Goal: Task Accomplishment & Management: Complete application form

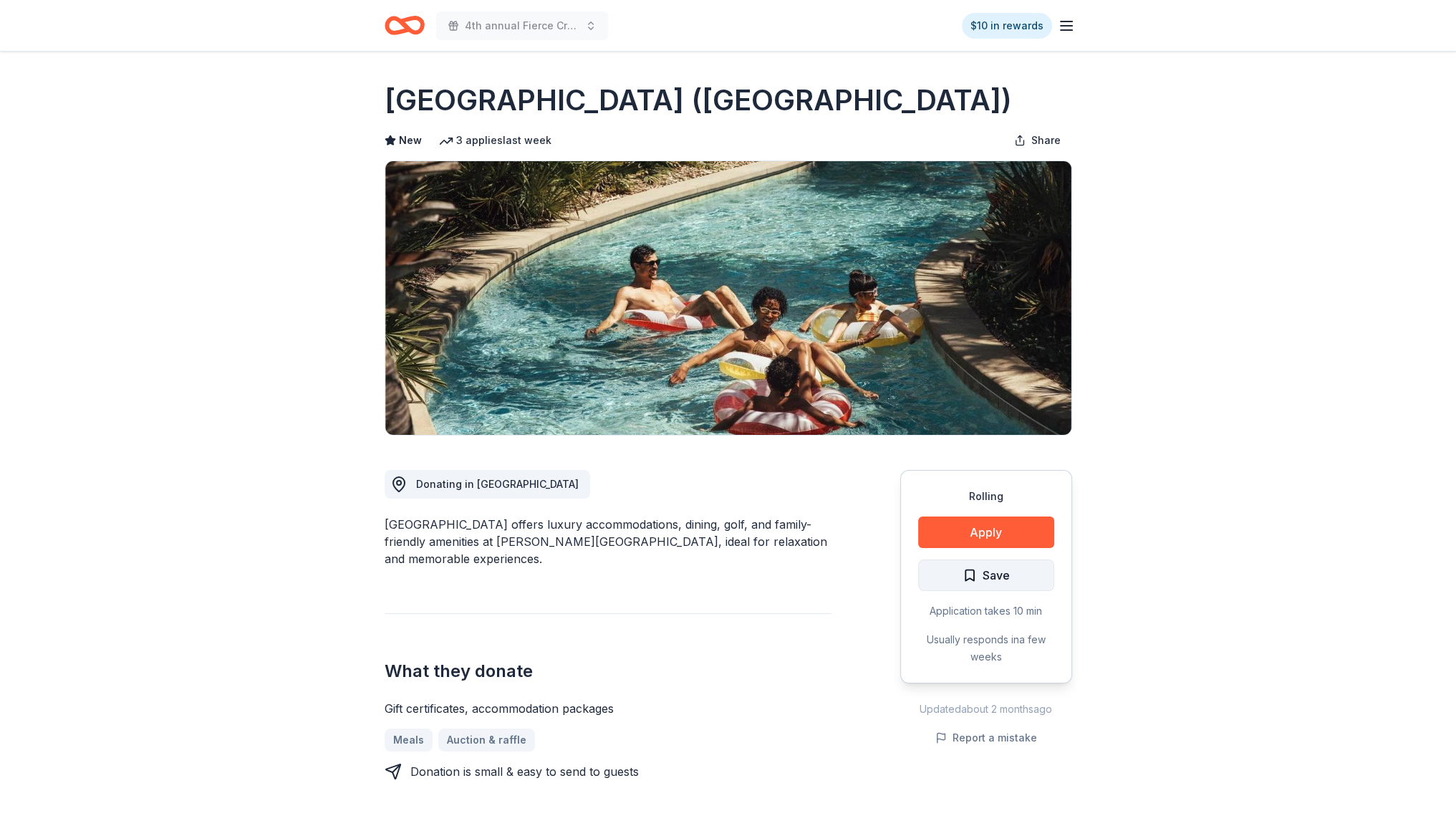
click at [963, 566] on span "Save" at bounding box center [986, 576] width 48 height 19
click at [956, 529] on button "Apply" at bounding box center [986, 532] width 136 height 31
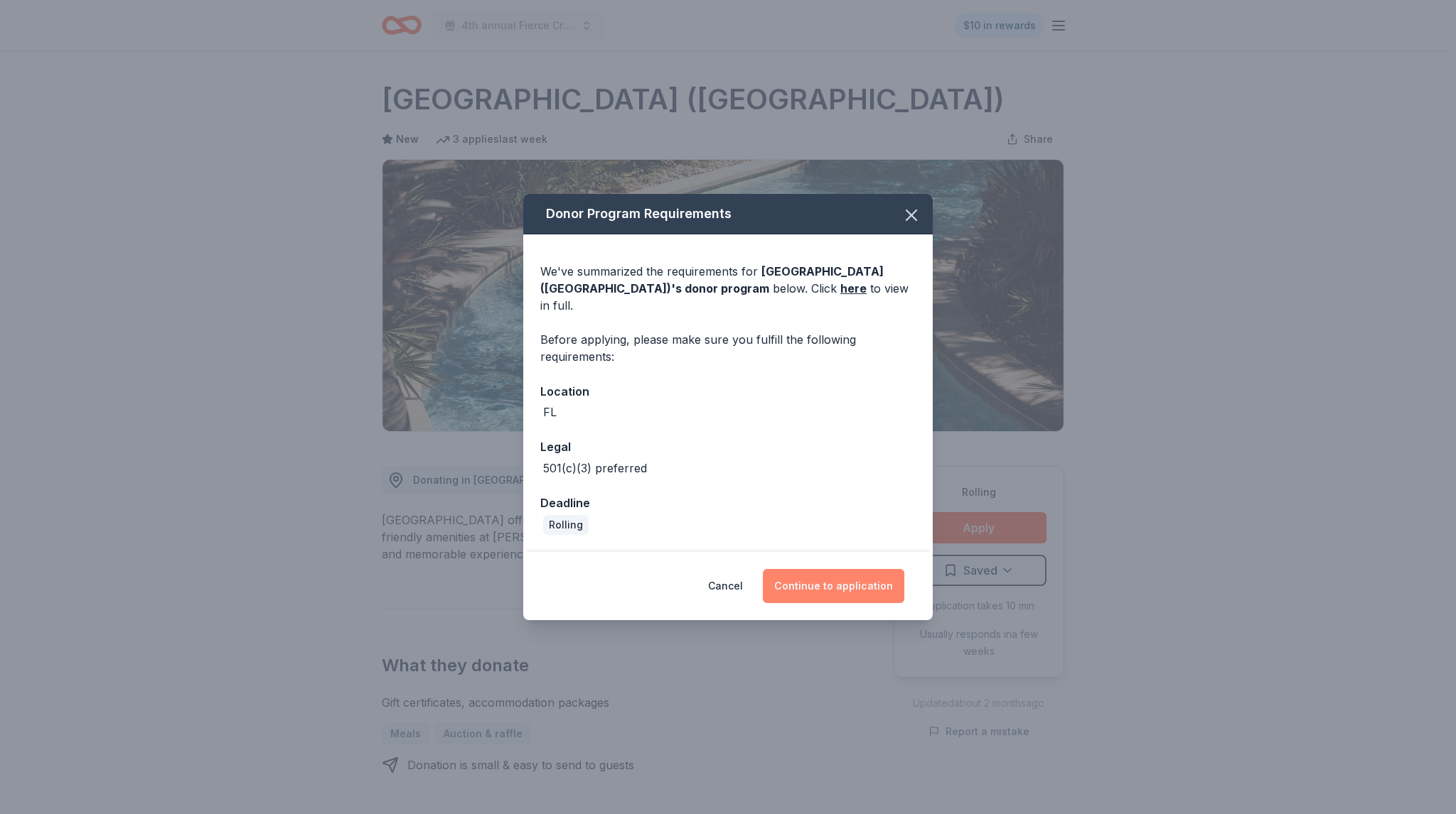
click at [836, 588] on button "Continue to application" at bounding box center [833, 586] width 142 height 34
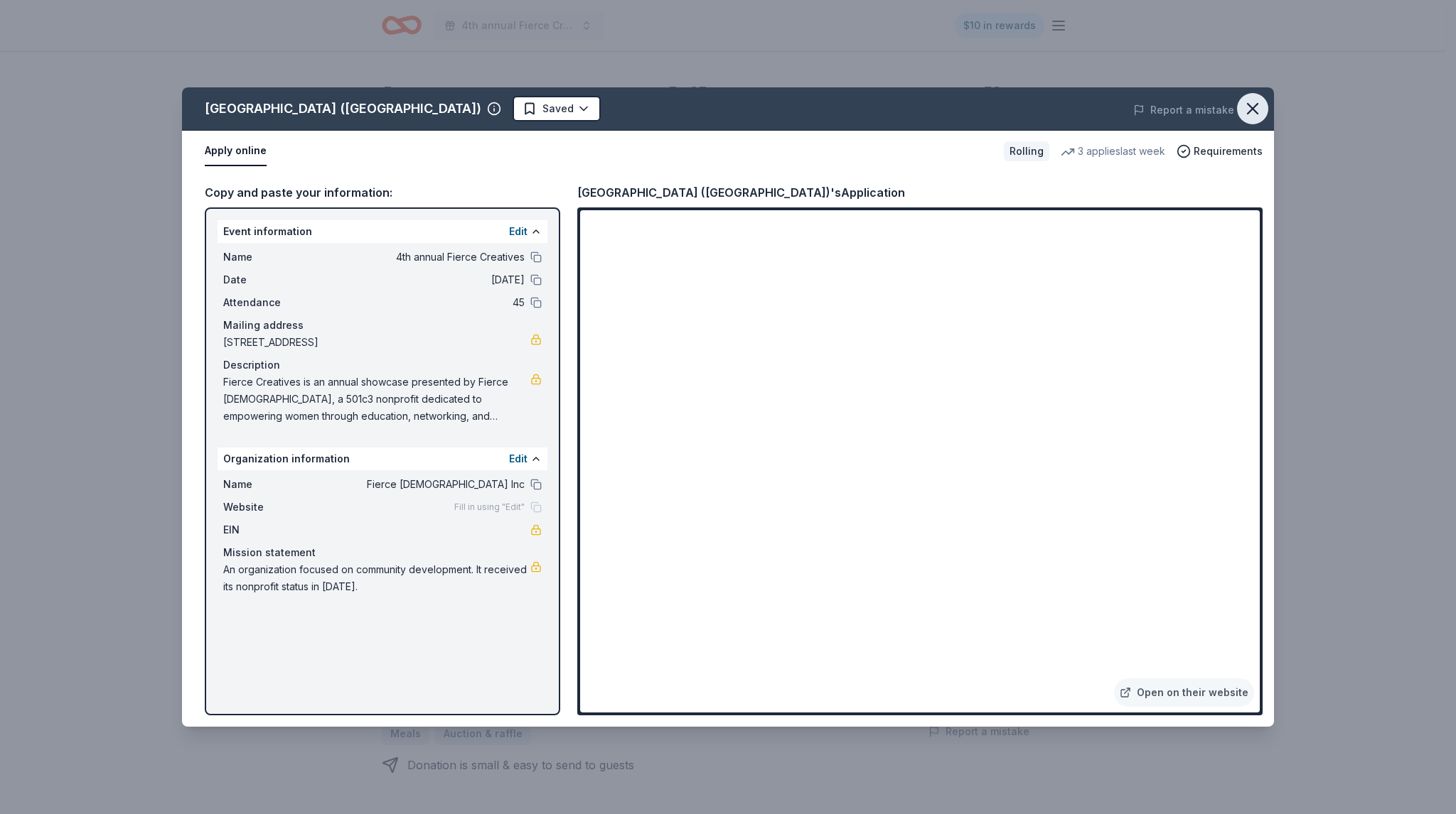
click at [1258, 111] on icon "button" at bounding box center [1252, 109] width 20 height 20
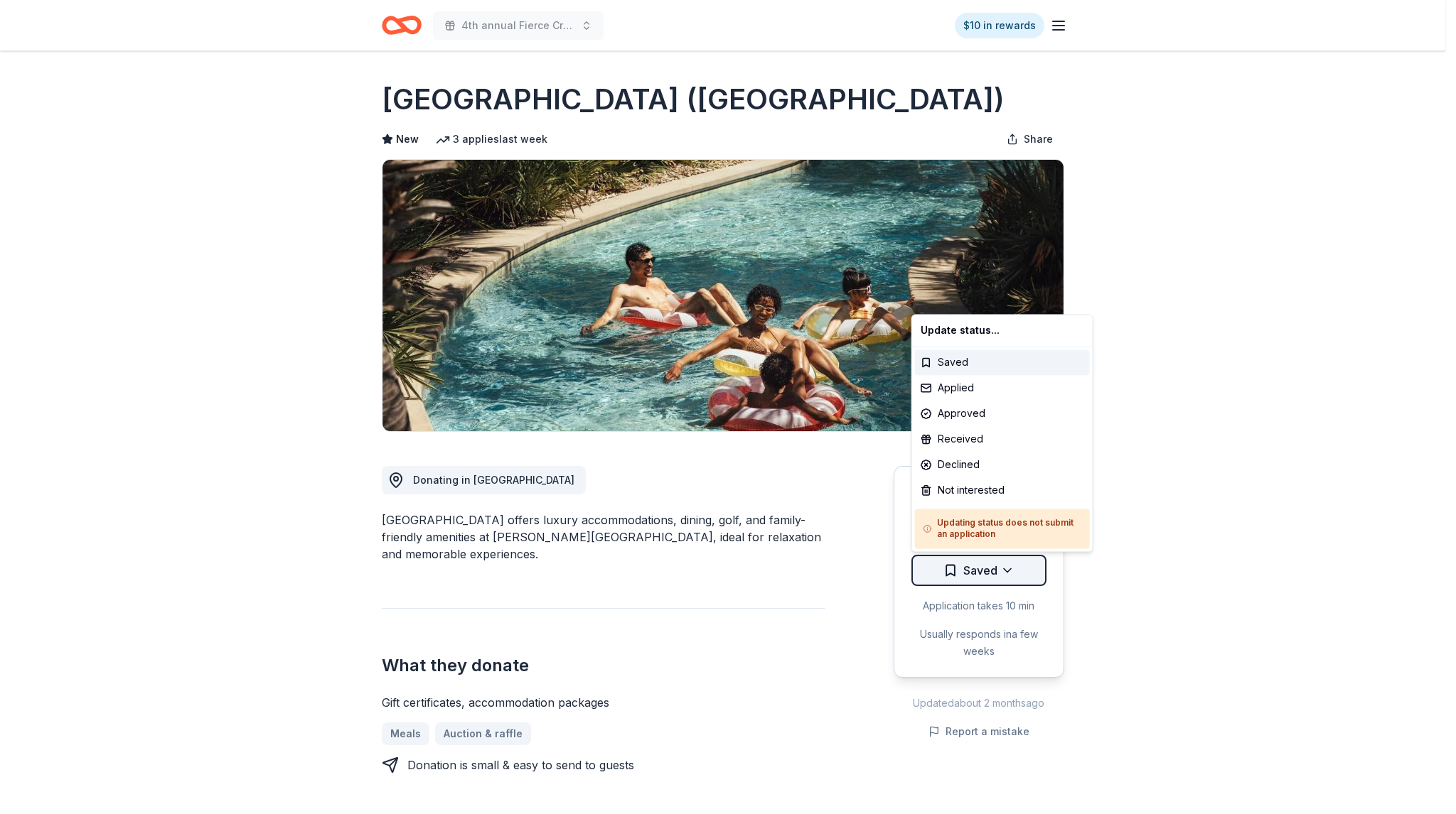
click at [975, 575] on html "4th annual Fierce Creatives $10 in rewards Rolling Share Four Seasons Resort (O…" at bounding box center [728, 407] width 1456 height 814
click at [979, 383] on div "Applied" at bounding box center [1003, 387] width 175 height 26
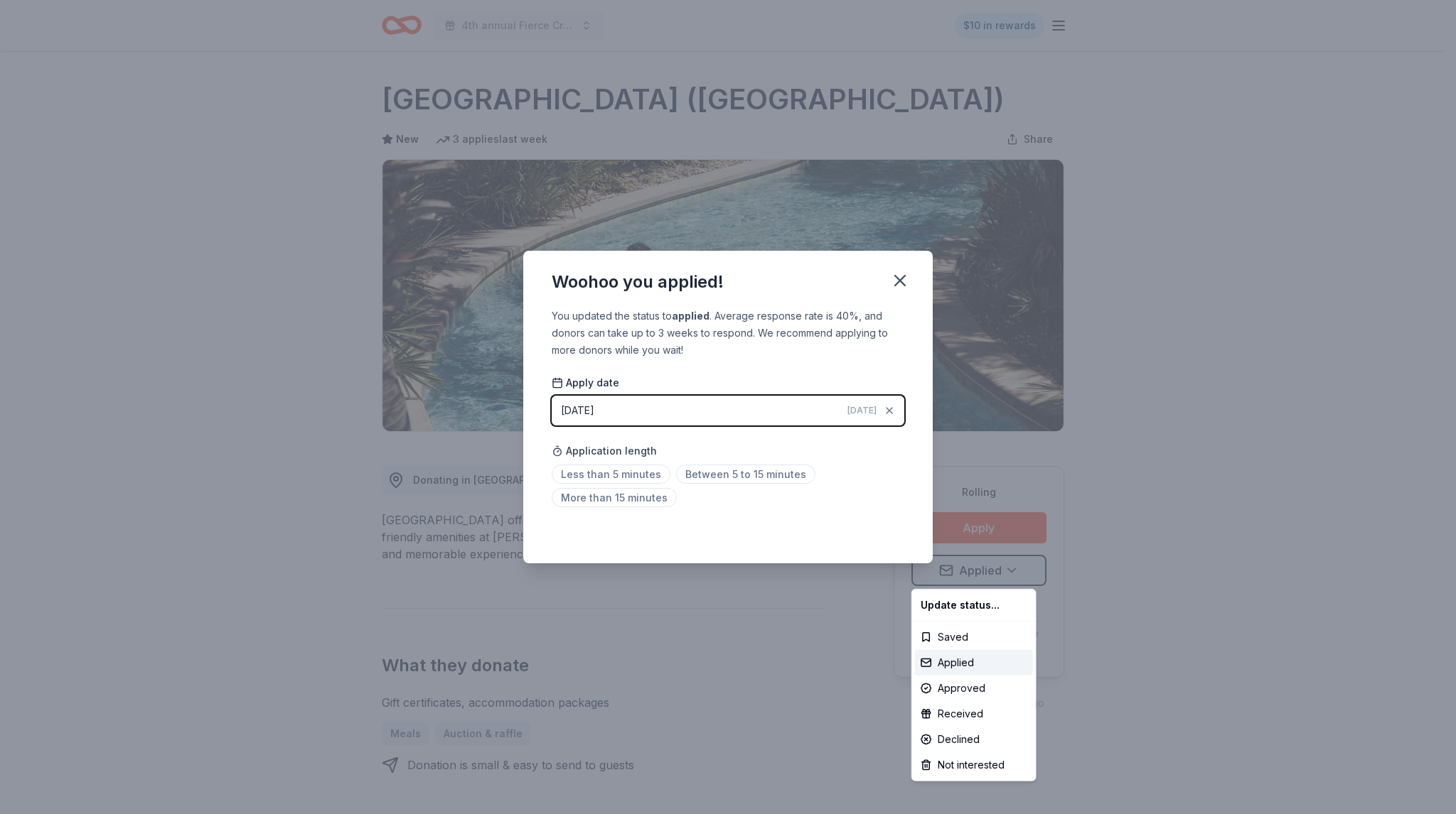
click at [903, 276] on html "4th annual Fierce Creatives $10 in rewards Rolling Share Four Seasons Resort (O…" at bounding box center [728, 407] width 1456 height 814
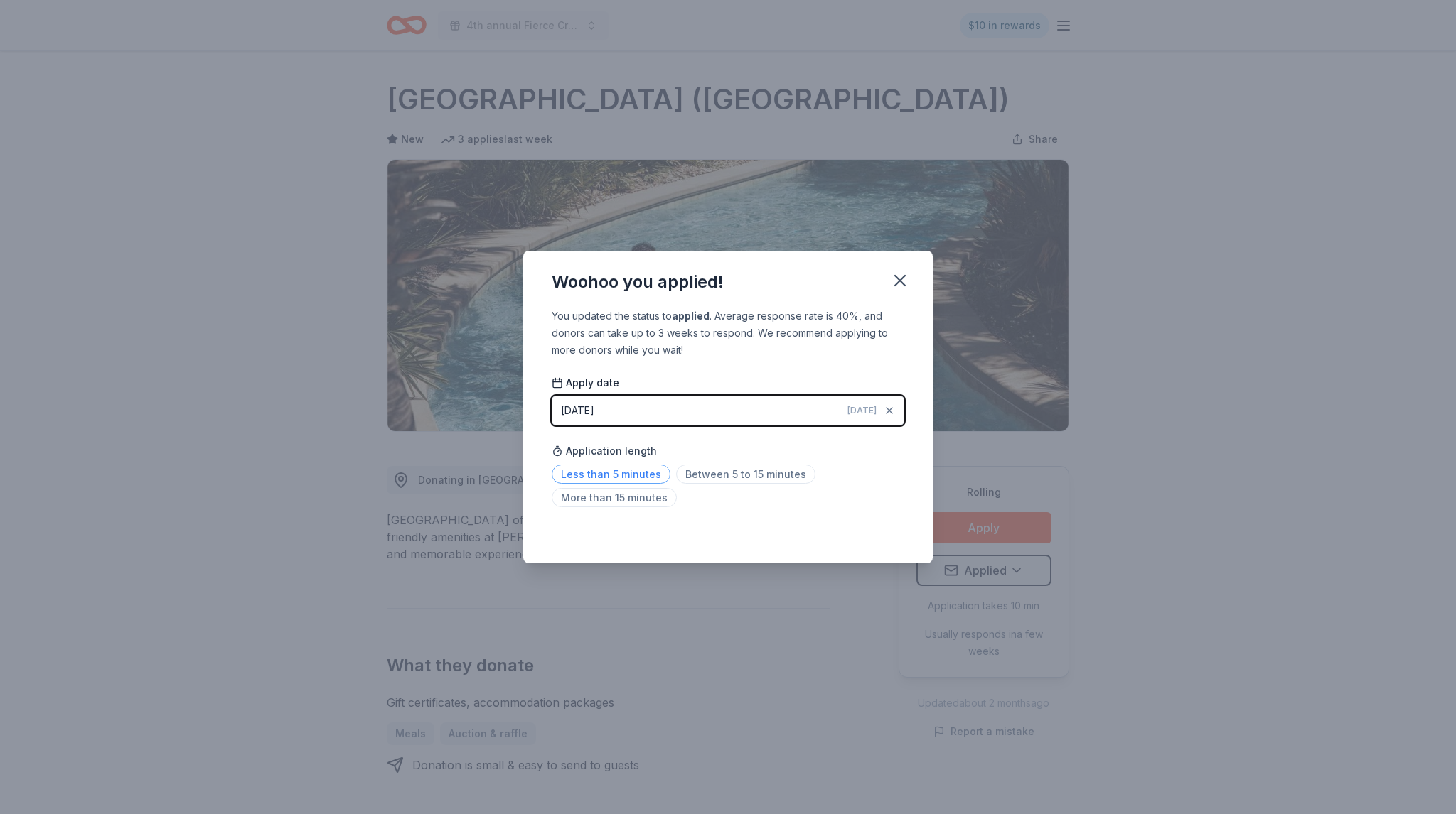
click at [620, 477] on span "Less than 5 minutes" at bounding box center [611, 474] width 119 height 19
click at [900, 273] on icon "button" at bounding box center [900, 280] width 20 height 20
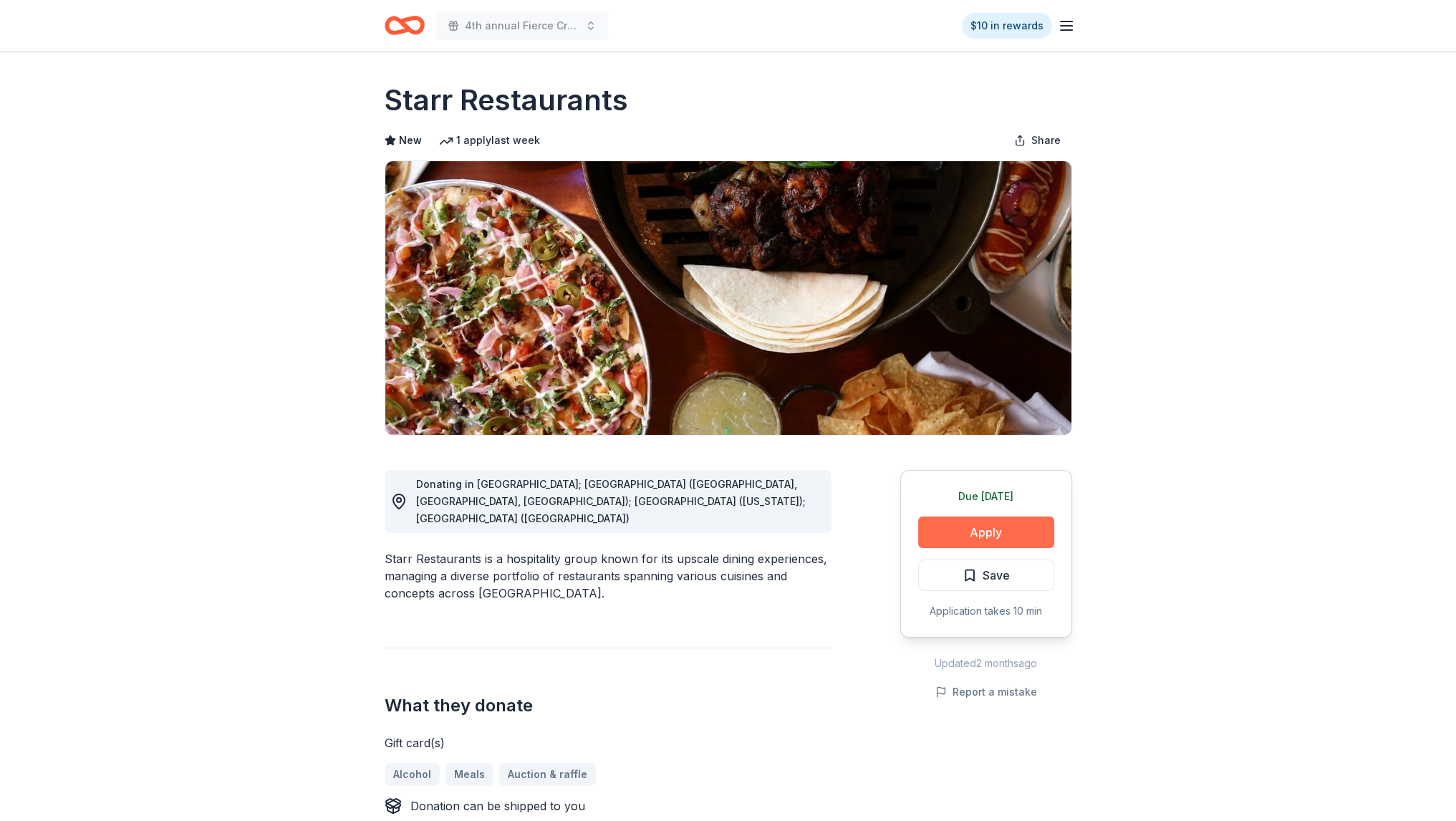
click at [981, 528] on button "Apply" at bounding box center [986, 532] width 136 height 31
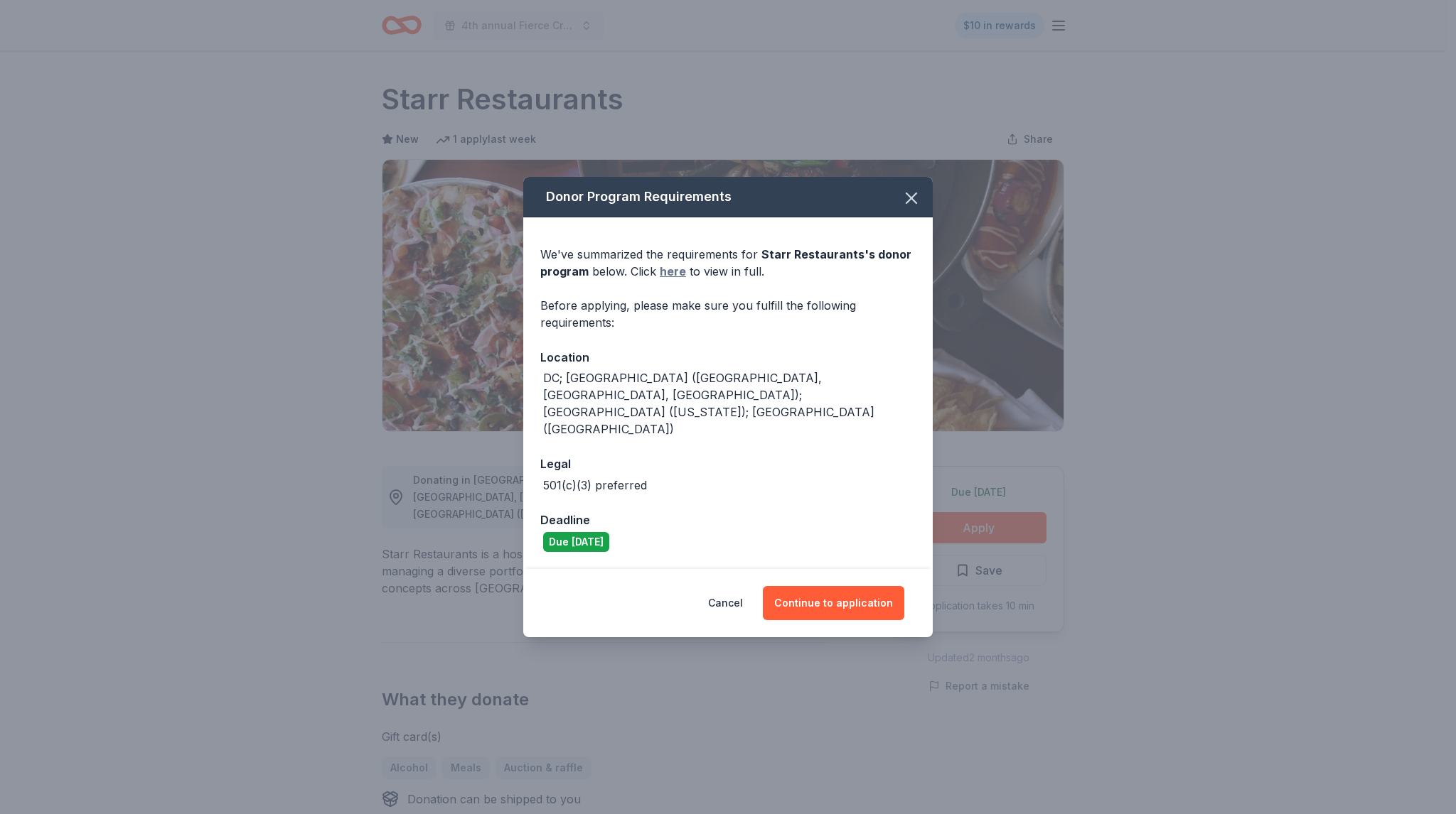
click at [667, 280] on link "here" at bounding box center [673, 271] width 26 height 17
click at [818, 586] on button "Continue to application" at bounding box center [833, 603] width 142 height 34
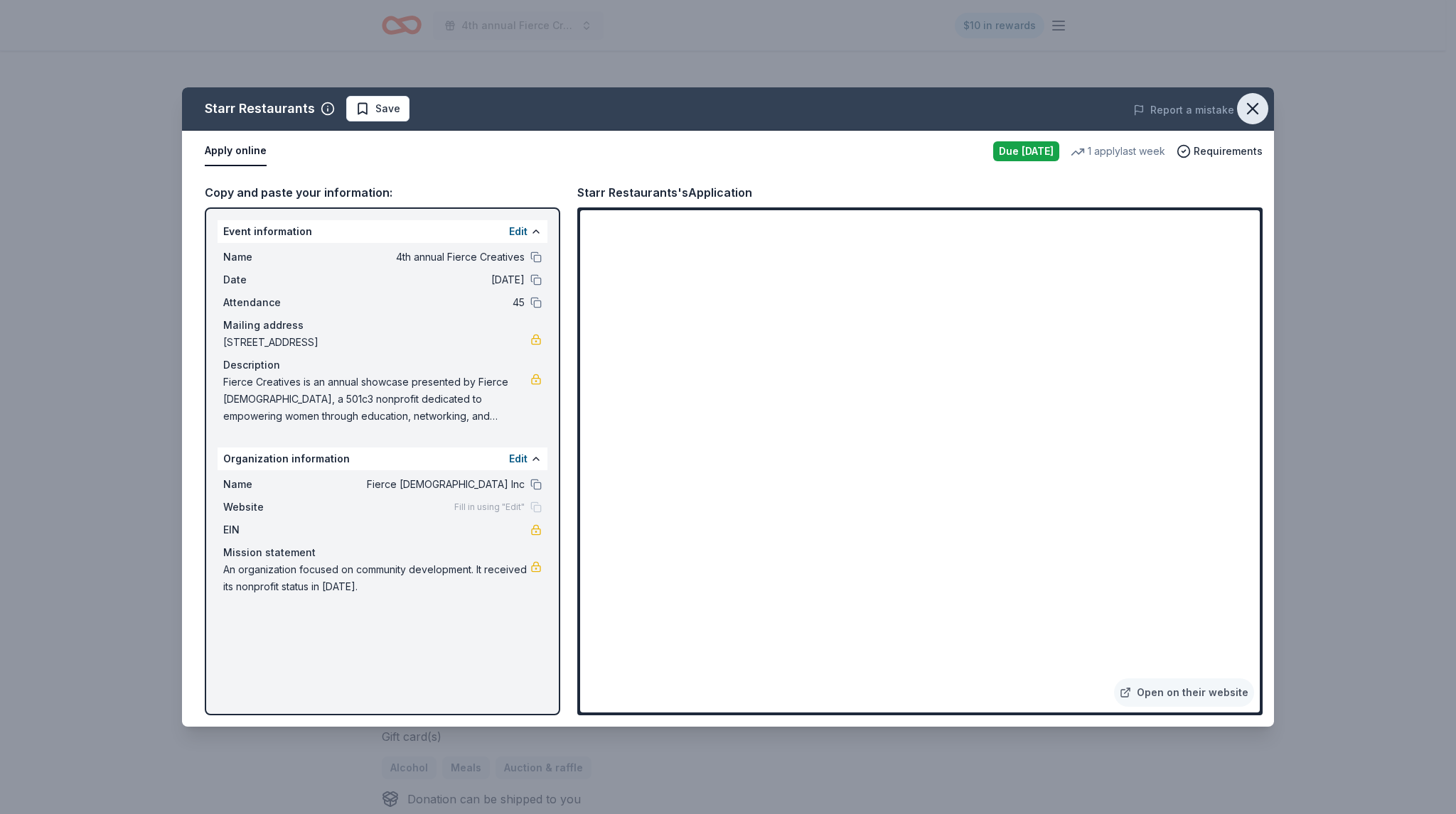
click at [1254, 97] on button "button" at bounding box center [1252, 108] width 31 height 31
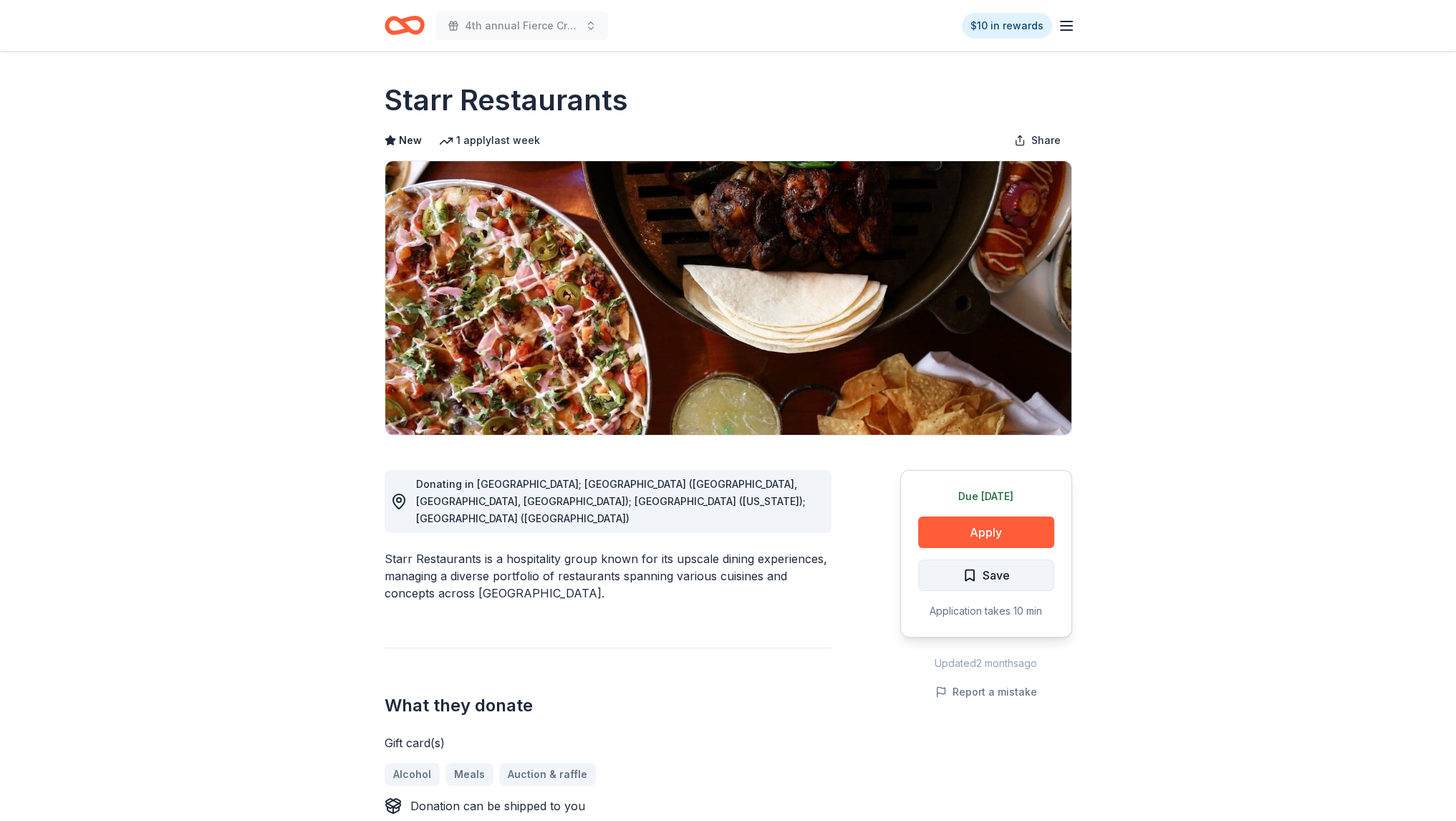
click at [983, 559] on button "Save" at bounding box center [986, 575] width 136 height 31
click at [990, 571] on html "4th annual Fierce Creatives $10 in rewards Due tomorrow Share Starr Restaurants…" at bounding box center [728, 410] width 1456 height 821
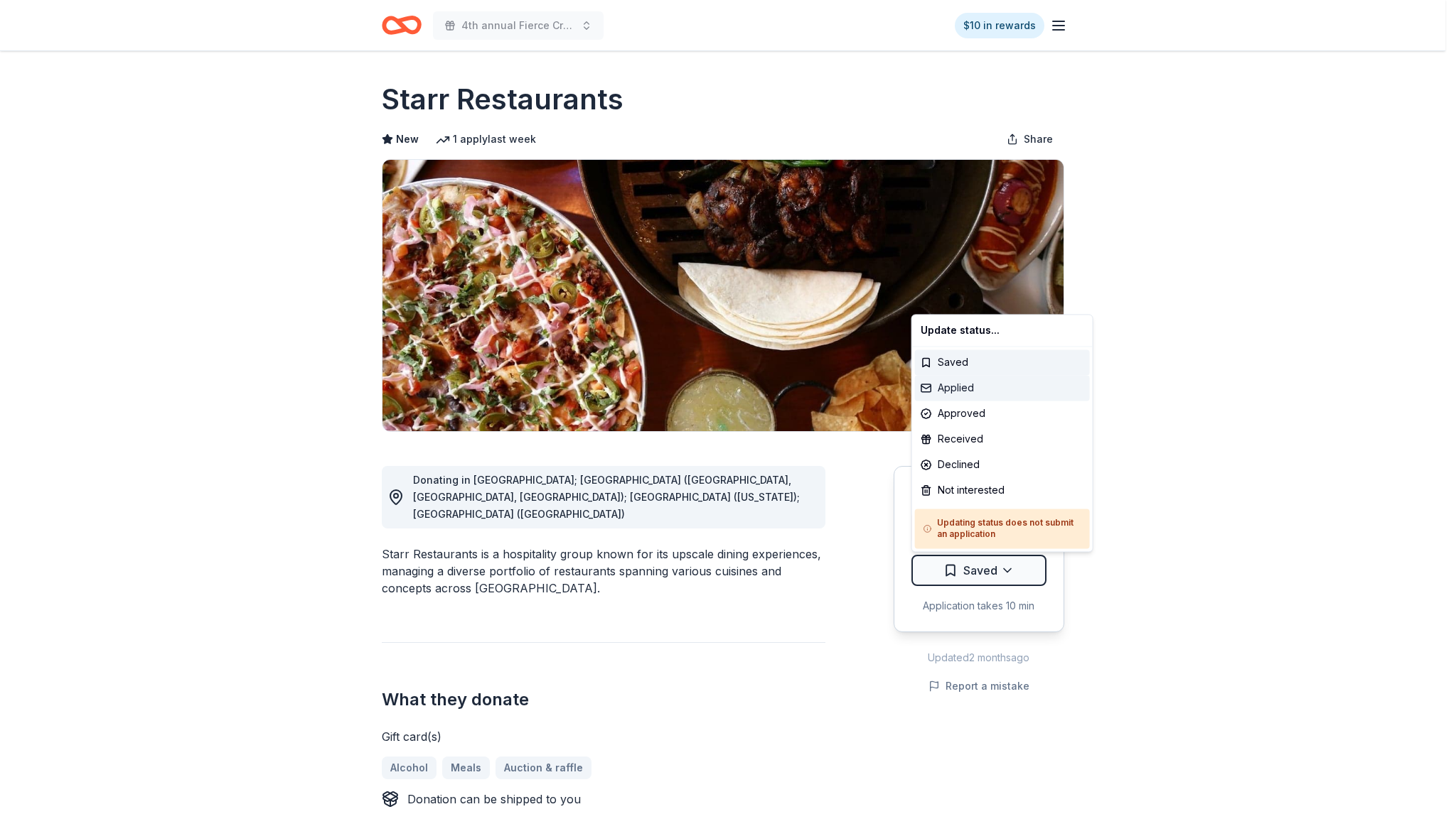
click at [971, 386] on div "Applied" at bounding box center [1003, 387] width 175 height 26
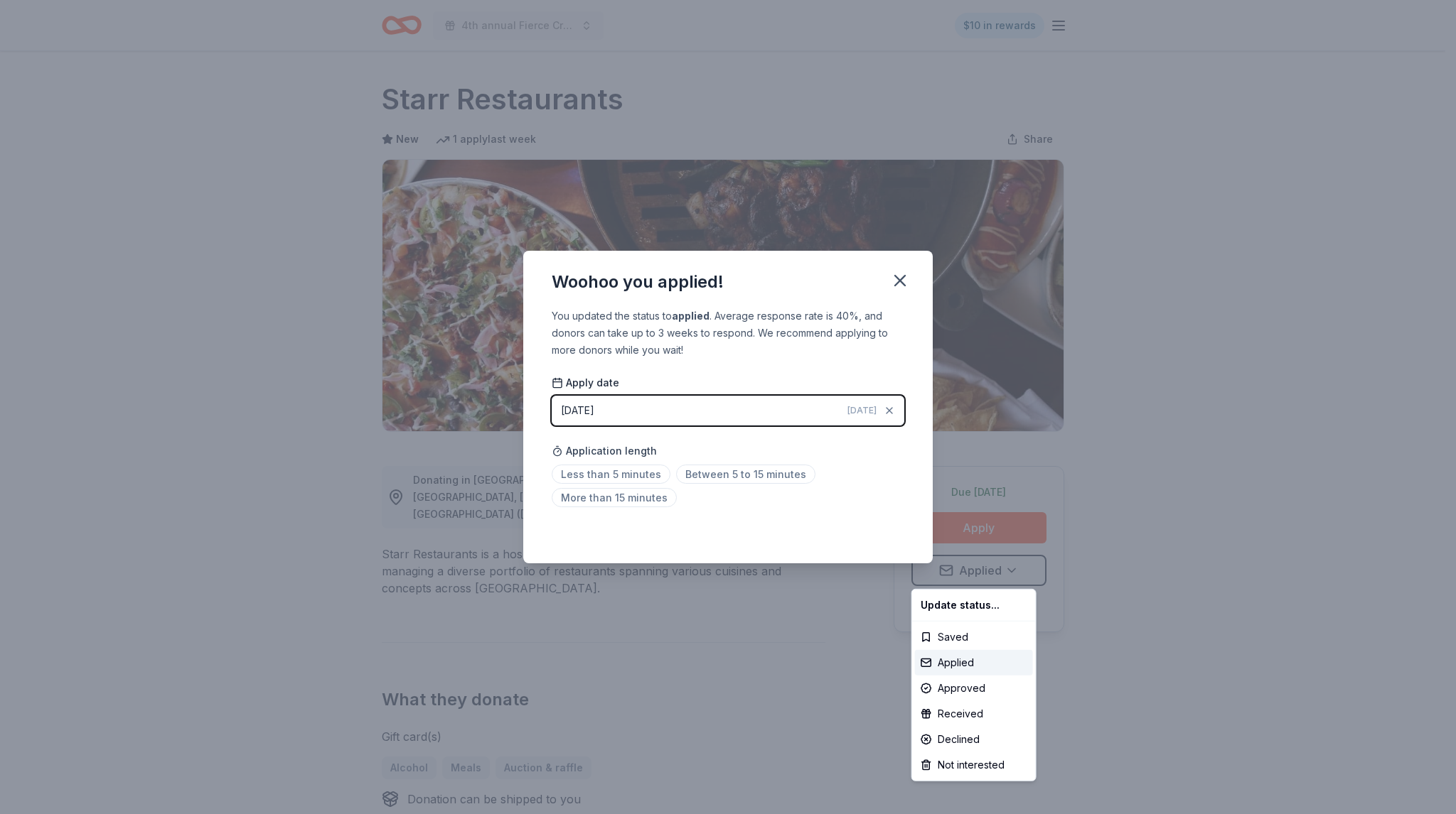
click at [623, 471] on html "4th annual Fierce Creatives $10 in rewards Due tomorrow Share Starr Restaurants…" at bounding box center [728, 407] width 1456 height 814
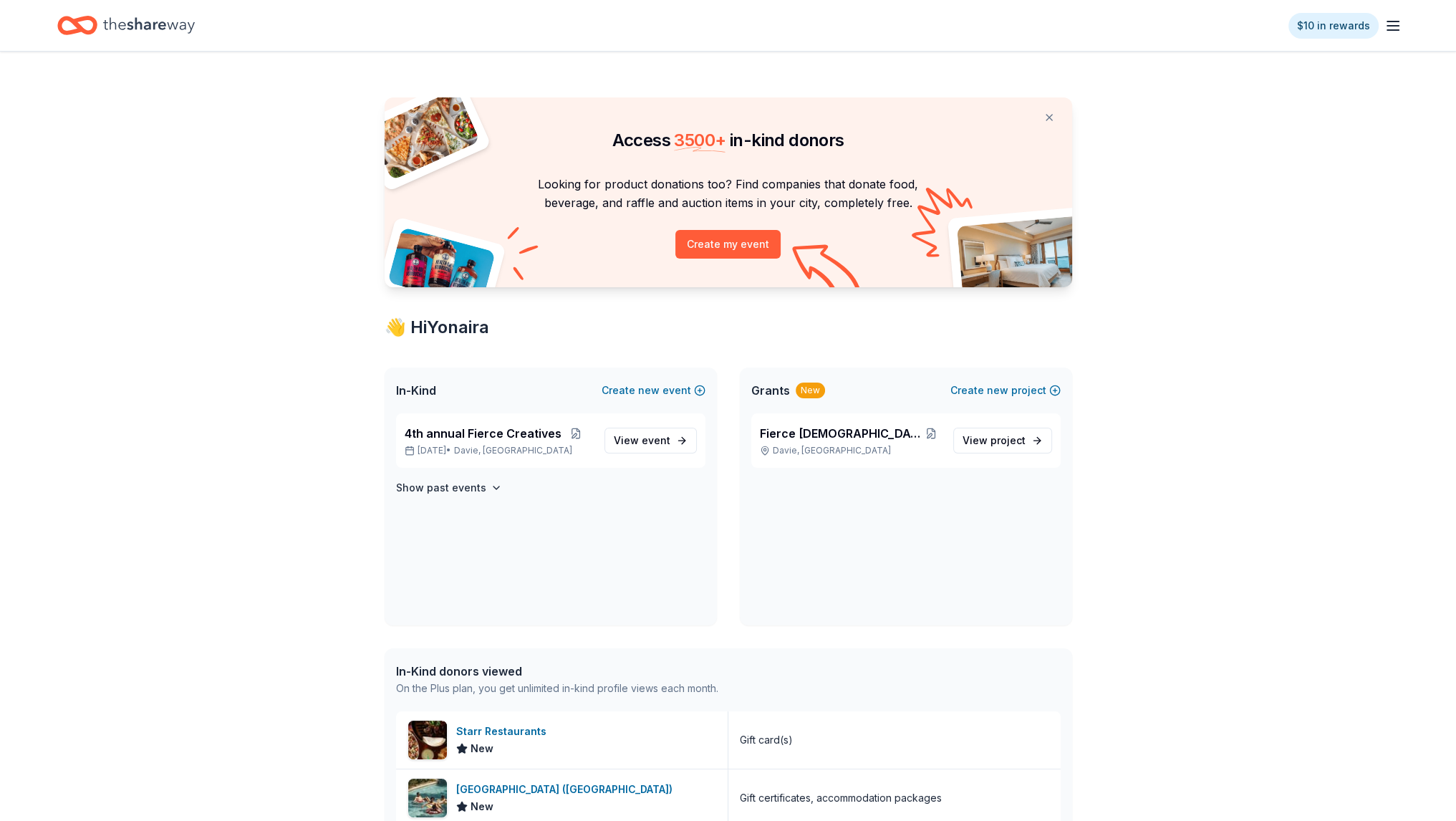
click at [311, 371] on div "Access 3500 + in-kind donors Looking for product donations too? Find companies …" at bounding box center [728, 731] width 1456 height 1359
click at [568, 430] on button at bounding box center [575, 434] width 29 height 12
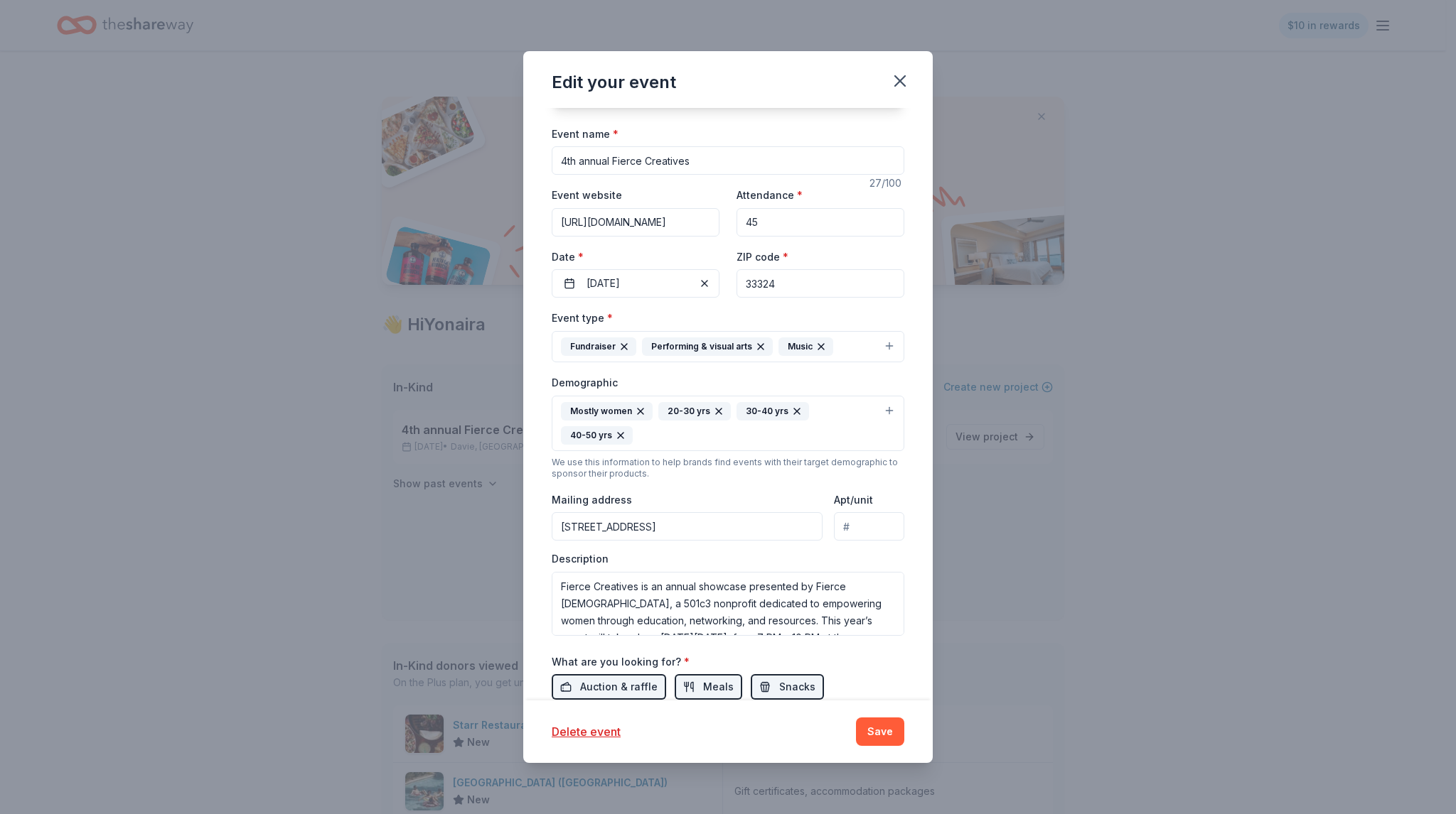
click at [665, 149] on input "4th annual Fierce Creatives" at bounding box center [728, 160] width 353 height 29
click at [608, 589] on textarea "Fierce Creatives is an annual showcase presented by Fierce [DEMOGRAPHIC_DATA], …" at bounding box center [728, 603] width 353 height 64
click at [667, 518] on input "311 North University Drive, Plantation, FL, 33324" at bounding box center [687, 526] width 270 height 29
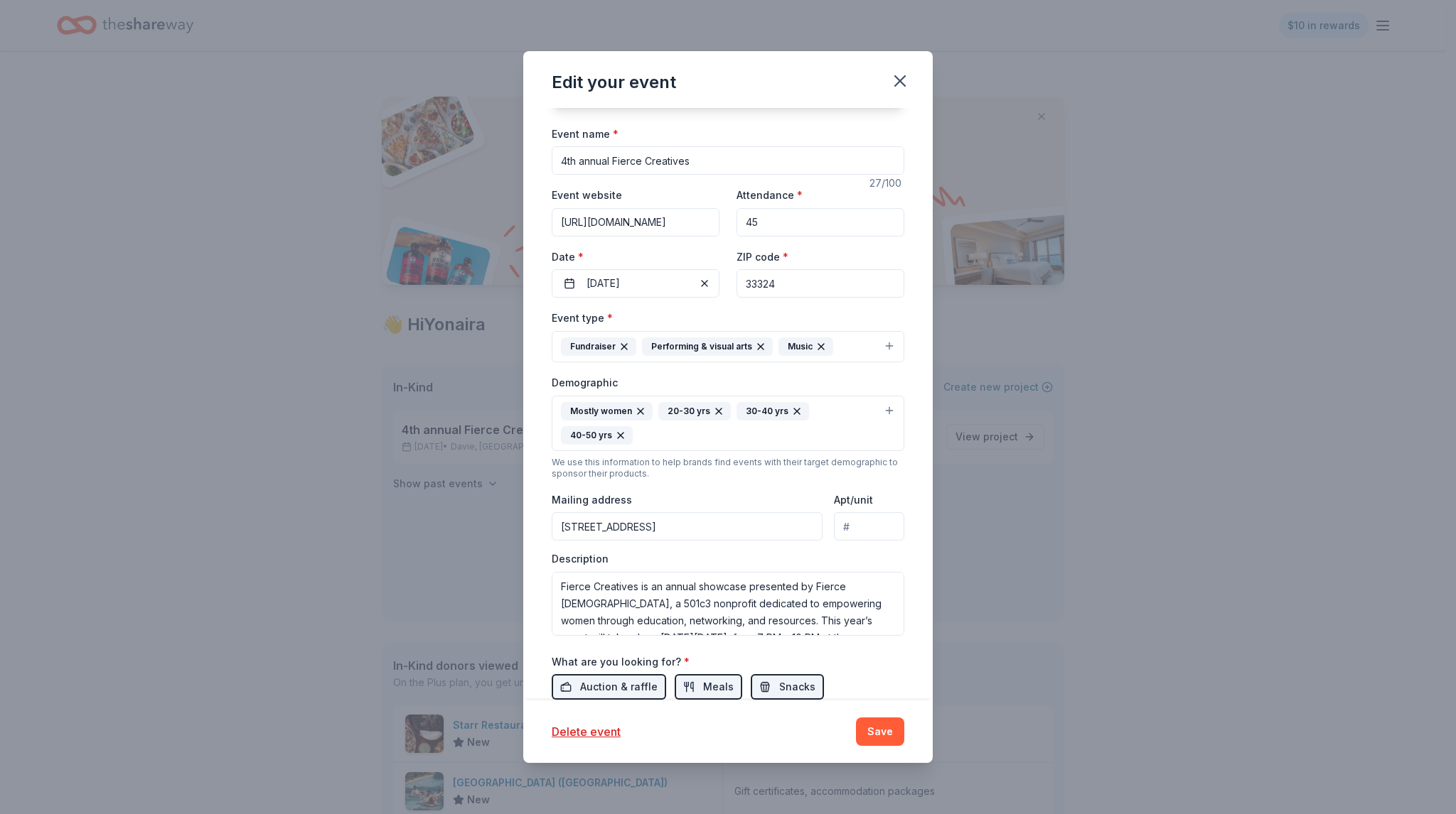
click at [667, 518] on input "311 North University Drive, Plantation, FL, 33324" at bounding box center [687, 526] width 270 height 29
type input "311 North University Drive, Plantation, FL, 33324"
click at [893, 82] on icon "button" at bounding box center [900, 81] width 20 height 20
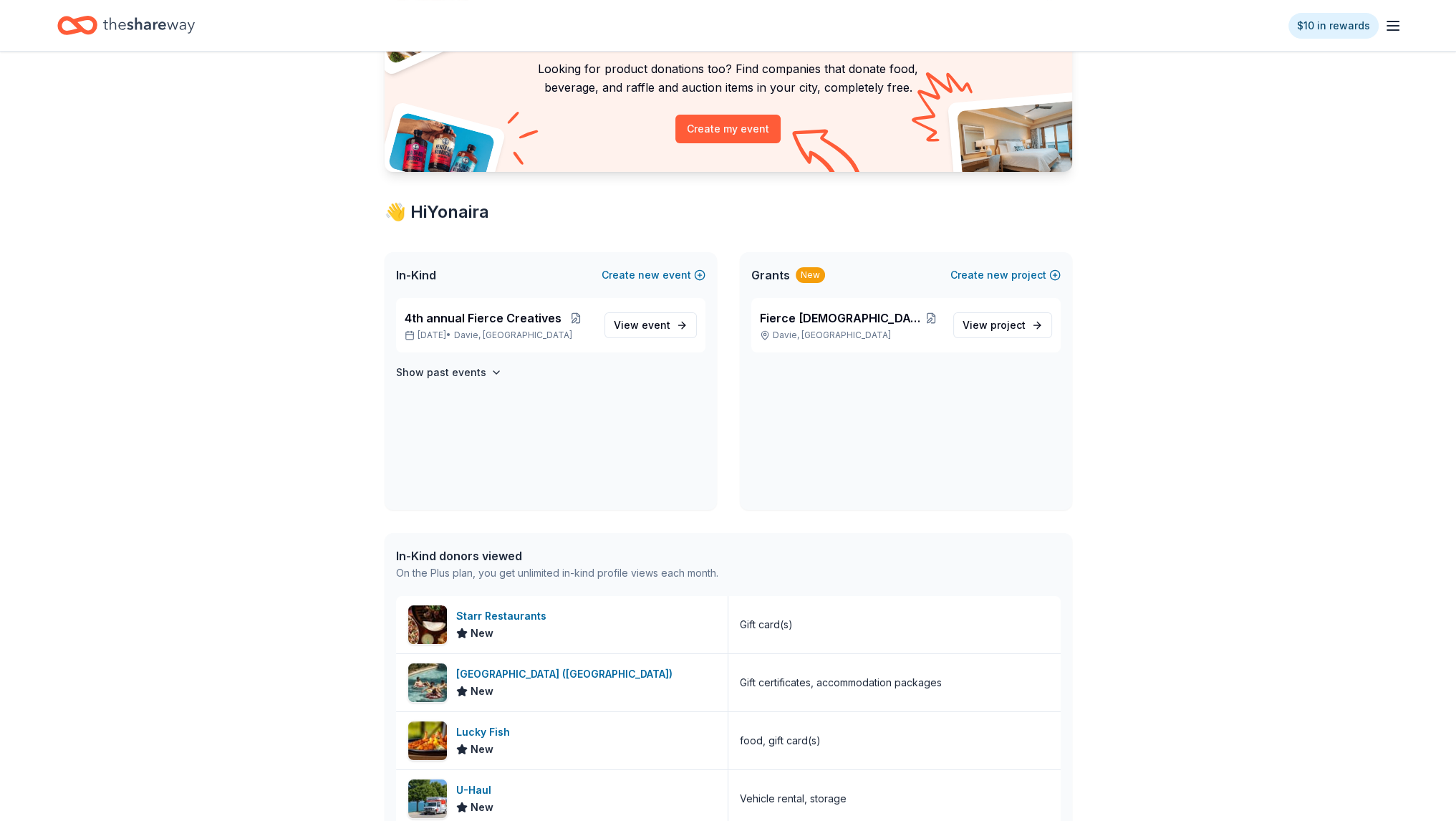
scroll to position [143, 0]
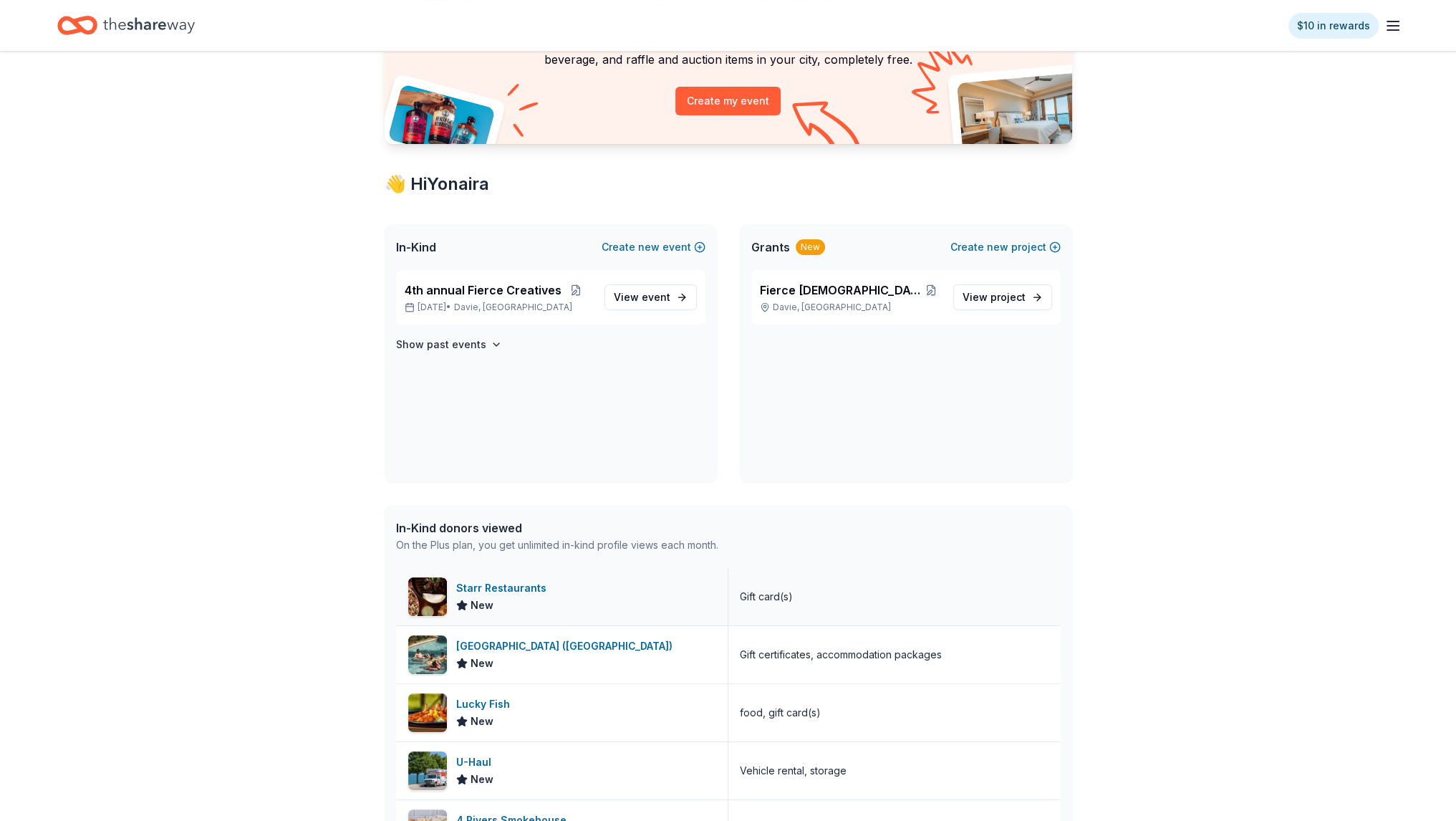
click at [478, 584] on div "Starr Restaurants" at bounding box center [504, 588] width 96 height 17
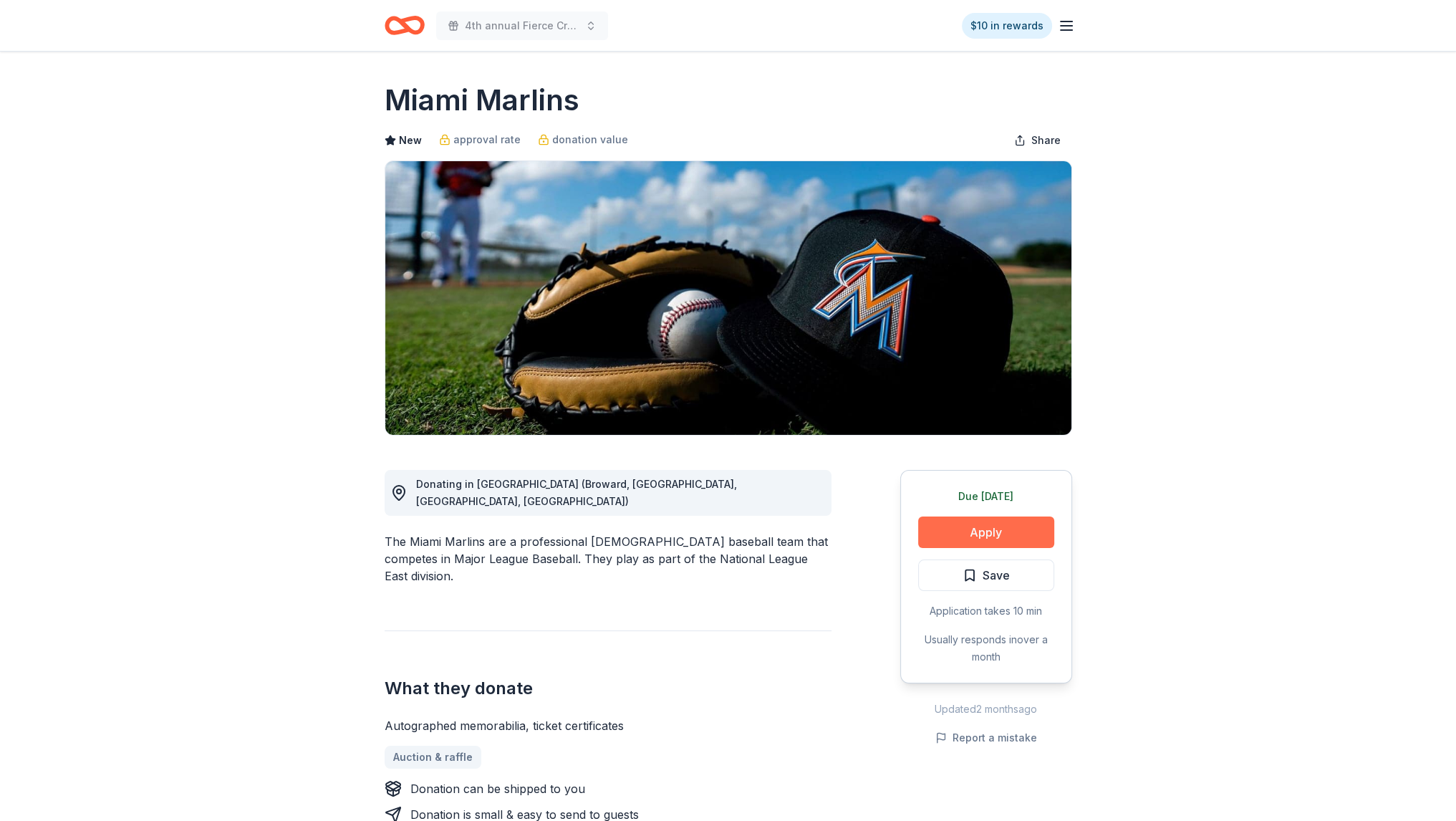
click at [940, 536] on button "Apply" at bounding box center [986, 532] width 136 height 31
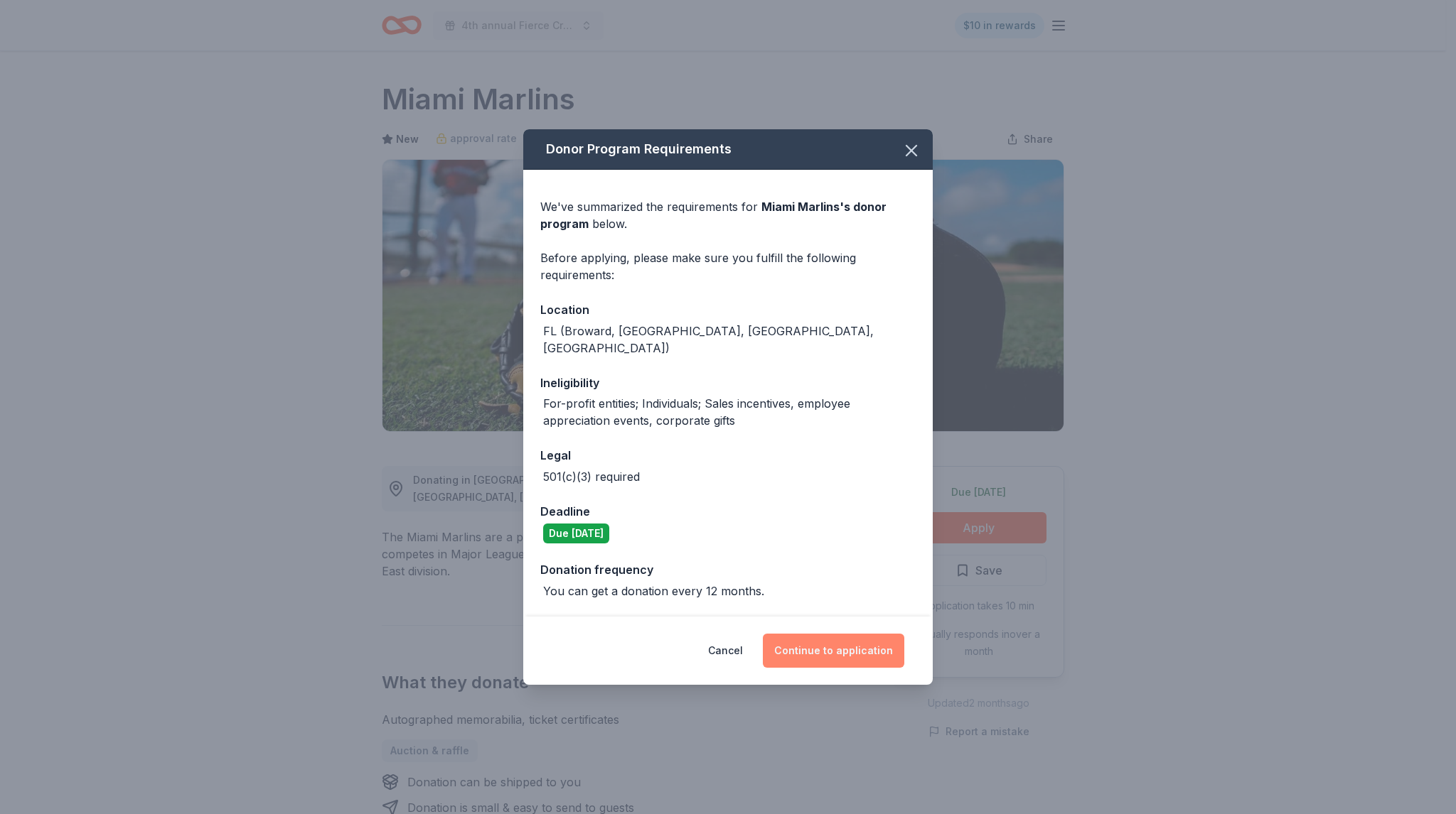
click at [829, 634] on button "Continue to application" at bounding box center [833, 651] width 142 height 34
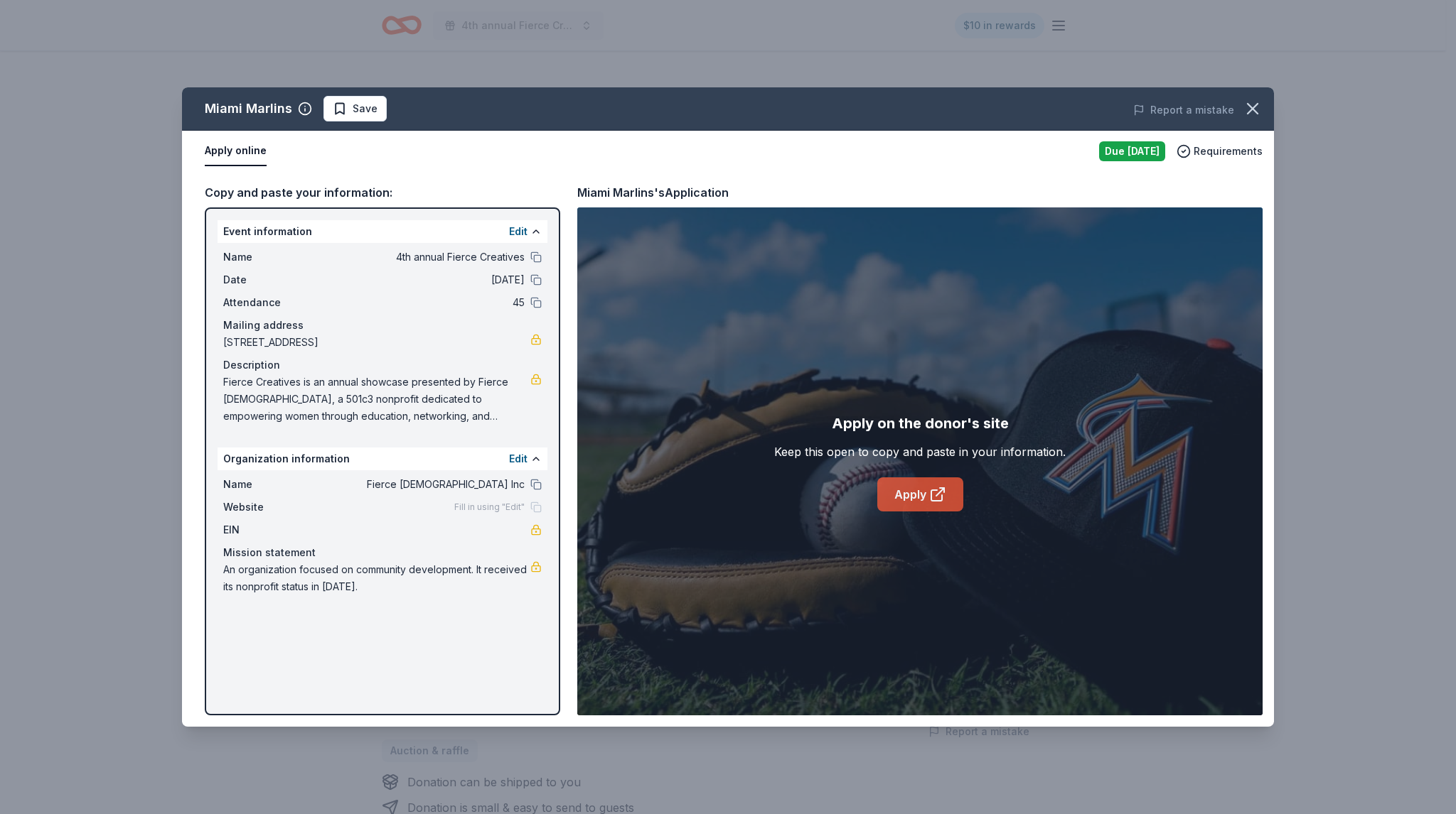
click at [917, 484] on link "Apply" at bounding box center [920, 494] width 86 height 34
click at [1256, 115] on icon "button" at bounding box center [1252, 109] width 20 height 20
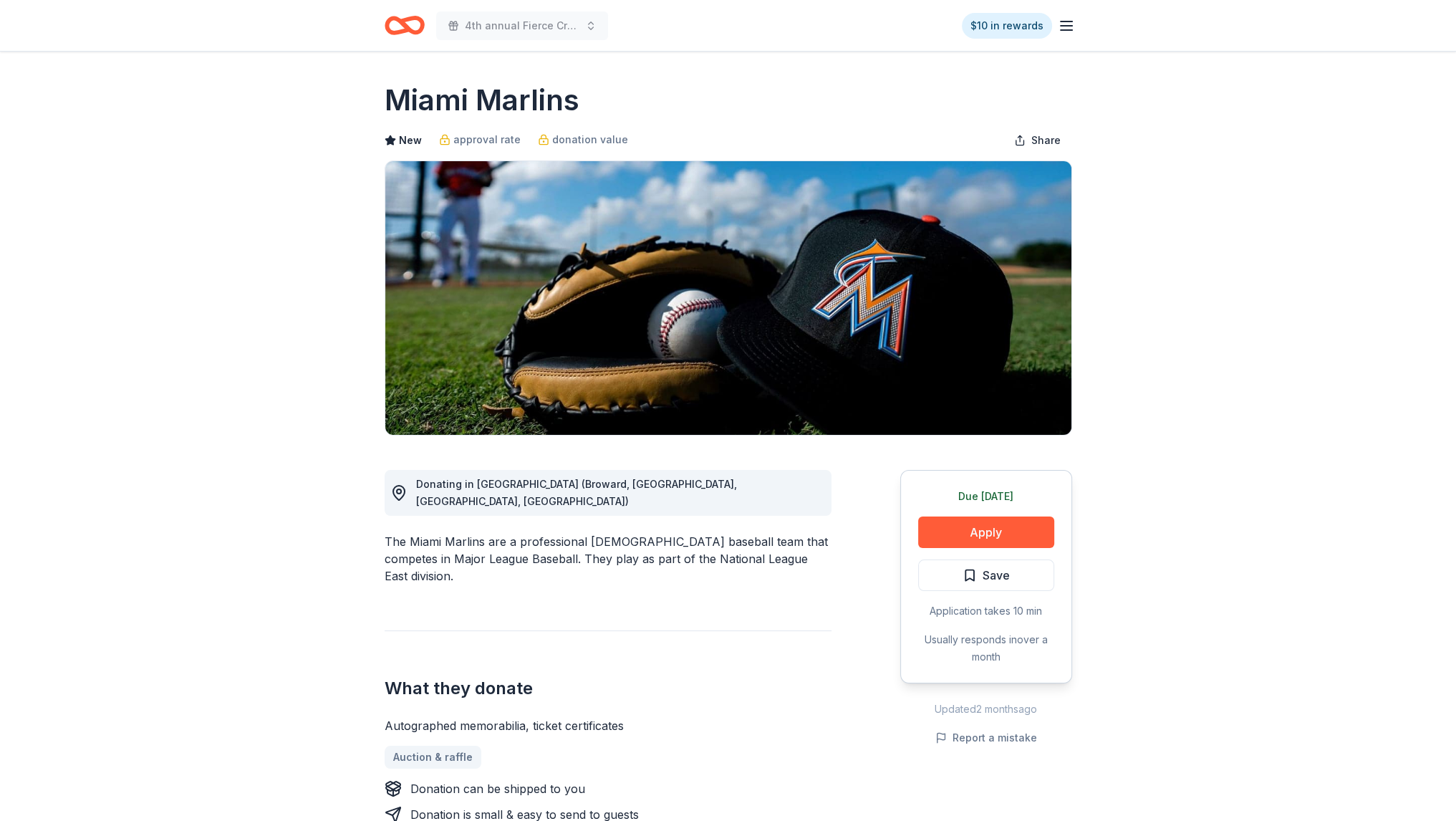
click at [410, 37] on icon "Home" at bounding box center [404, 25] width 40 height 34
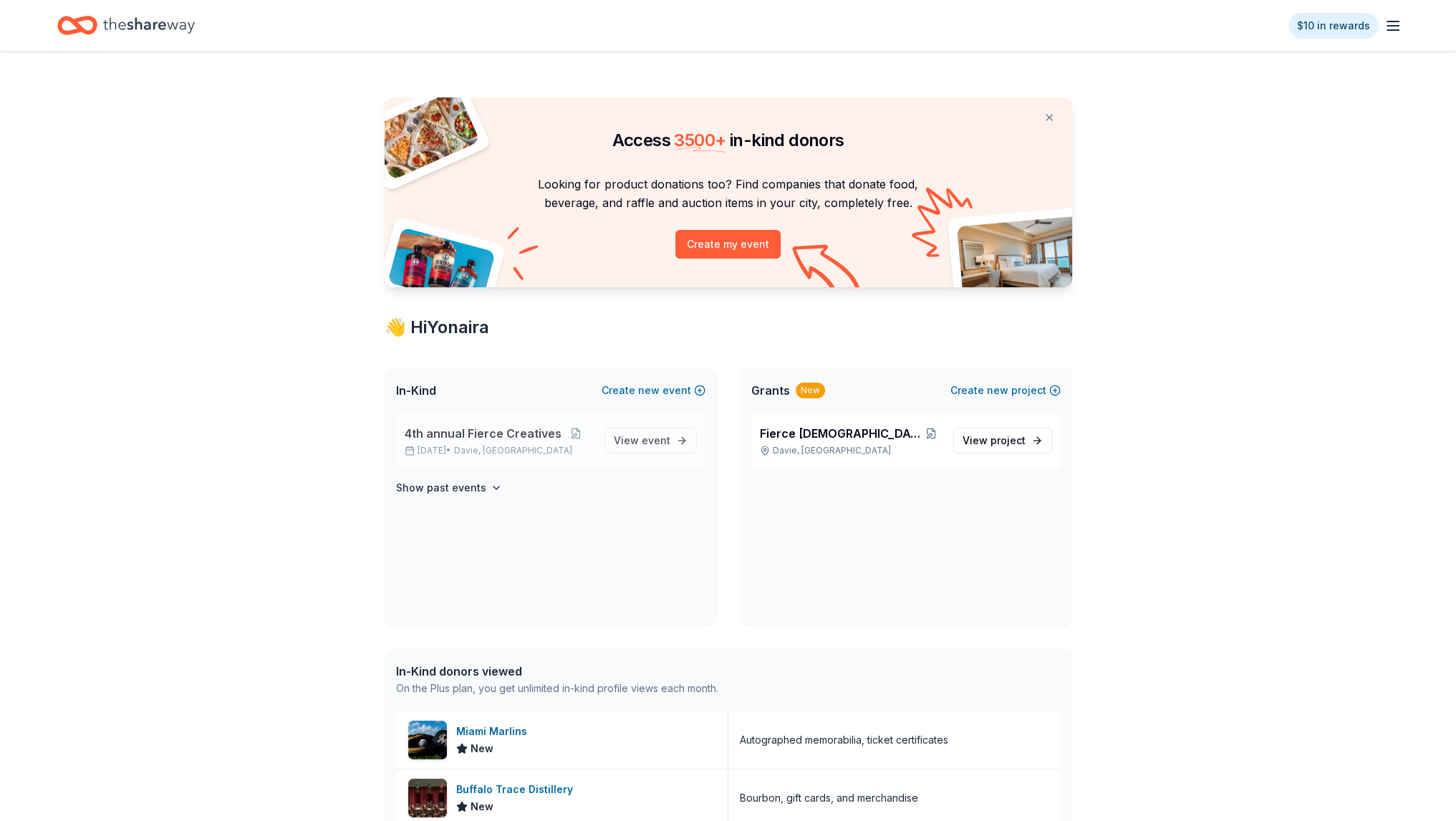
click at [575, 439] on p "4th annual Fierce Creatives" at bounding box center [498, 434] width 188 height 17
click at [569, 434] on button at bounding box center [575, 434] width 29 height 12
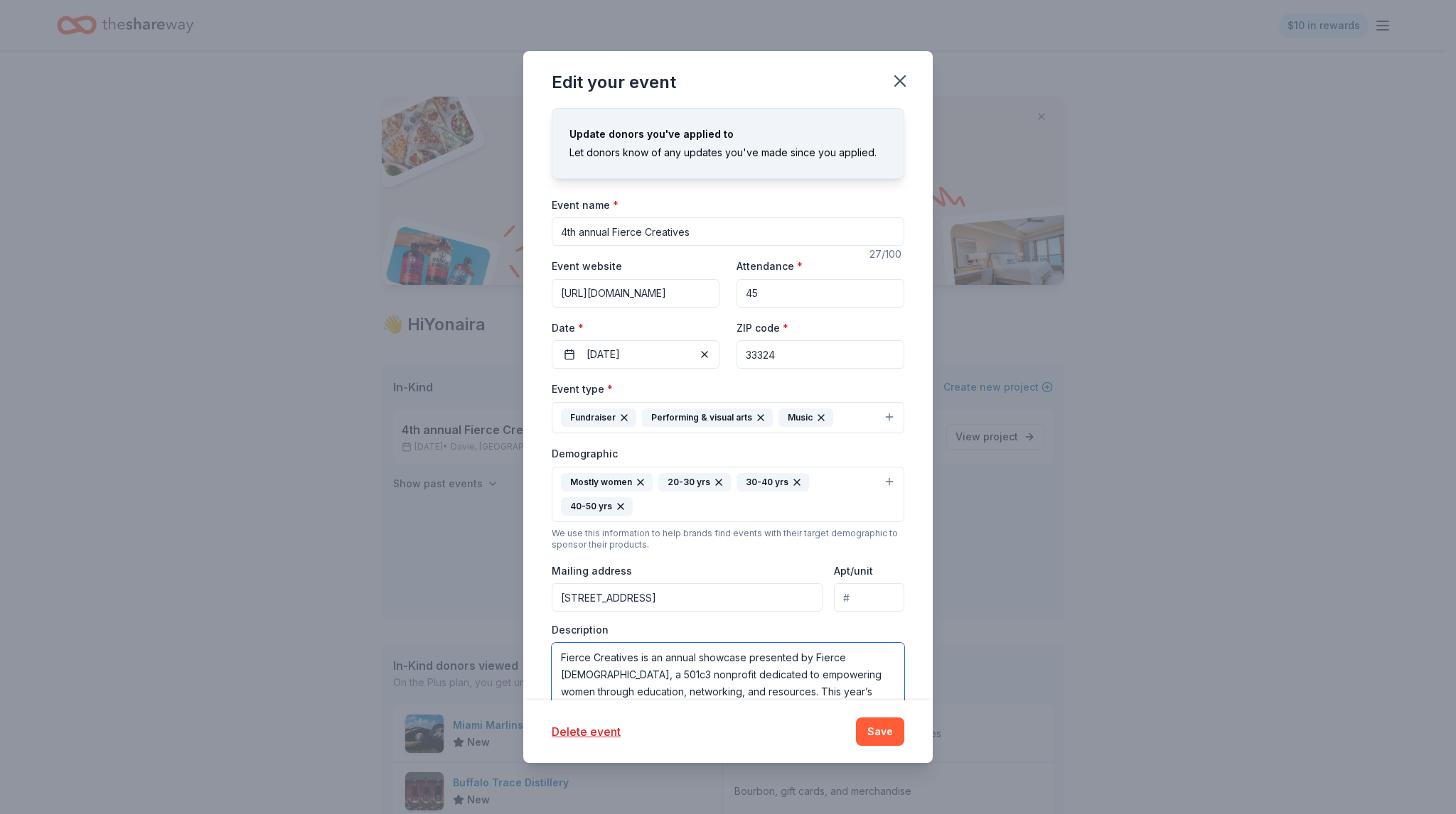
click at [648, 648] on textarea "Fierce Creatives is an annual showcase presented by Fierce Females, a 501c3 non…" at bounding box center [728, 675] width 353 height 64
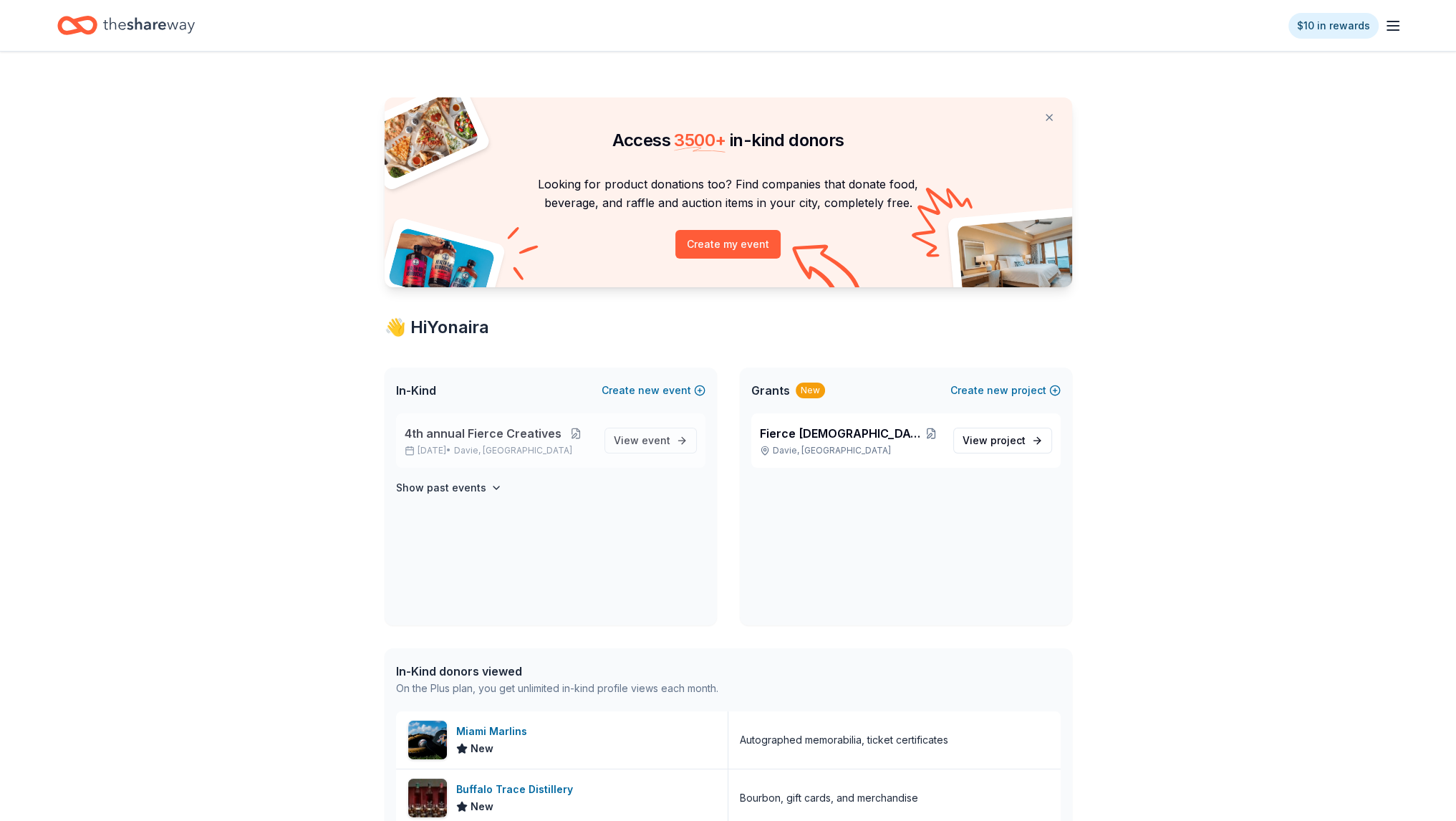
click at [567, 430] on button at bounding box center [575, 434] width 29 height 12
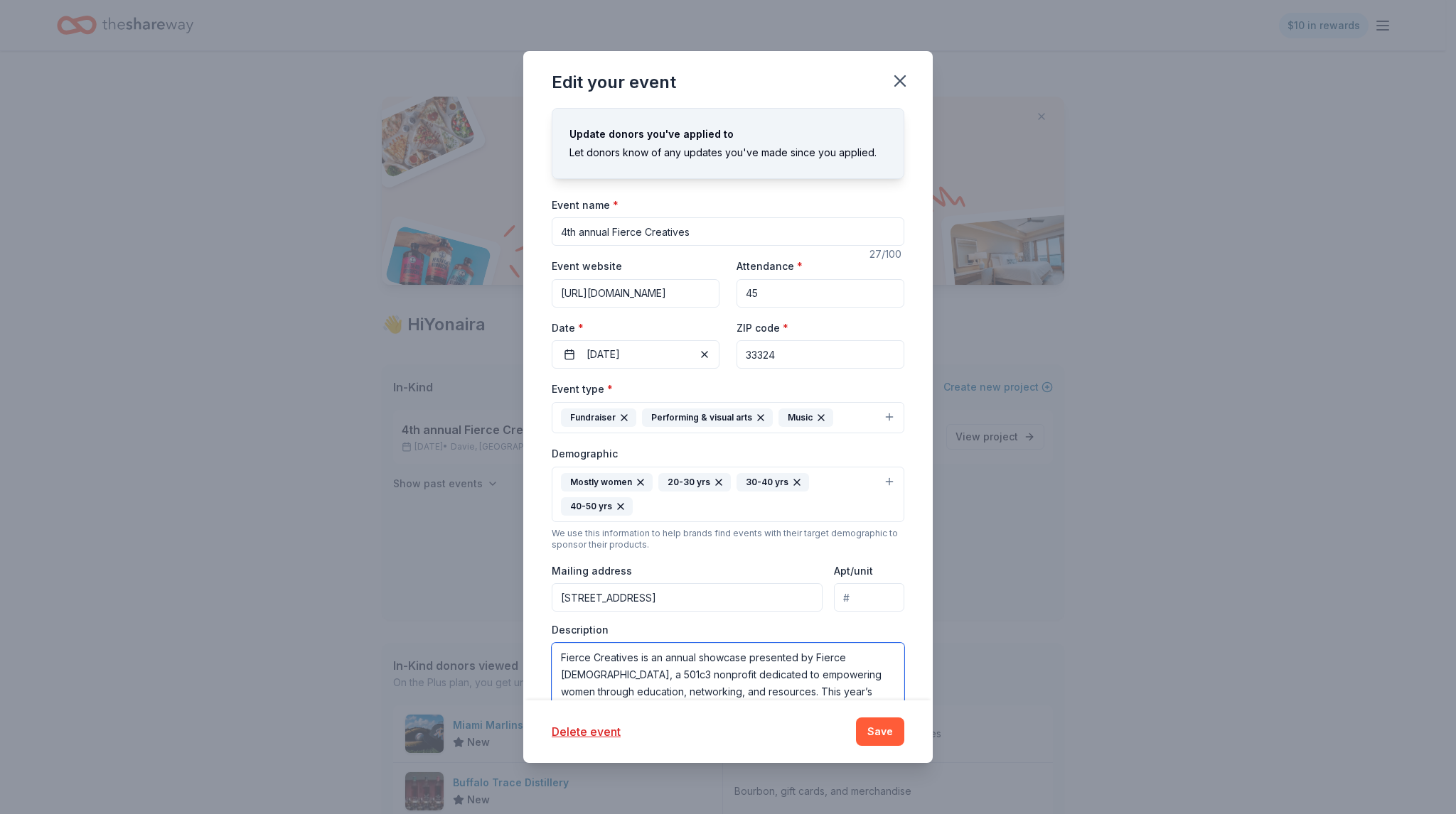
click at [648, 652] on textarea "Fierce Creatives is an annual showcase presented by Fierce Females, a 501c3 non…" at bounding box center [728, 675] width 353 height 64
click at [646, 654] on textarea "Fierce Creatives is an annual showcase presented by Fierce Females, a 501c3 non…" at bounding box center [728, 675] width 353 height 64
click at [897, 82] on icon "button" at bounding box center [900, 81] width 10 height 10
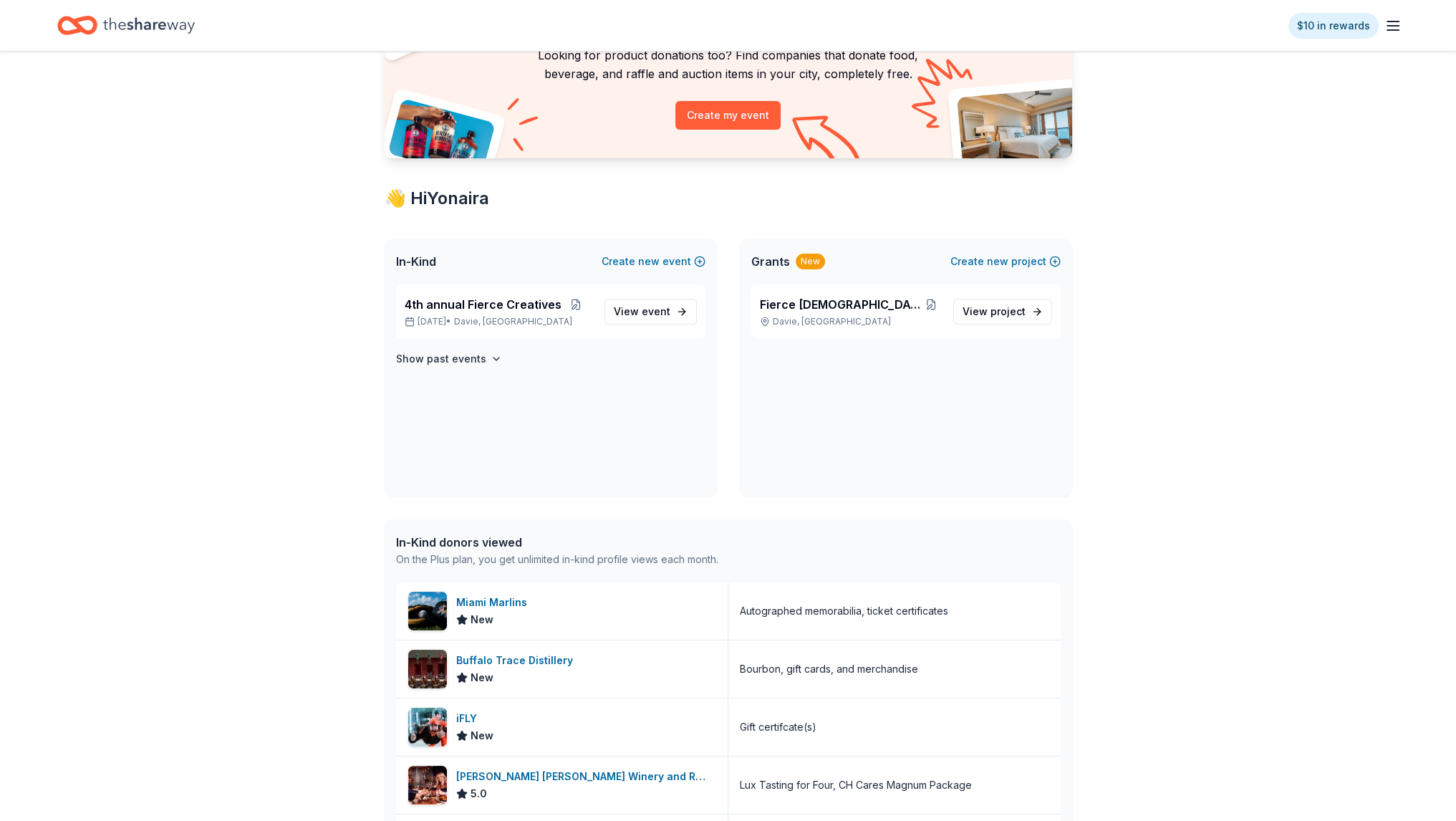
scroll to position [143, 0]
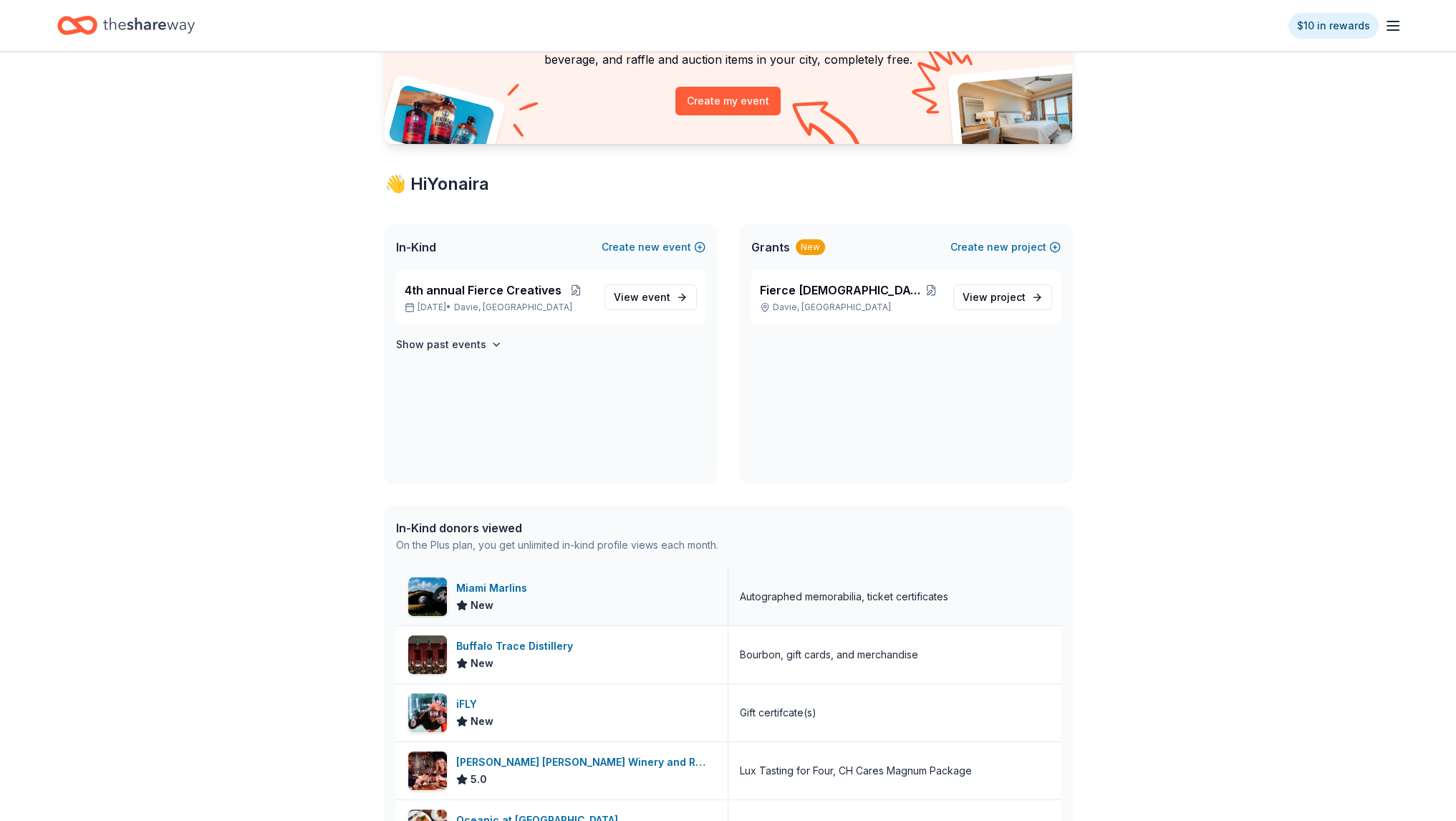
click at [512, 594] on div "Miami Marlins" at bounding box center [494, 588] width 77 height 17
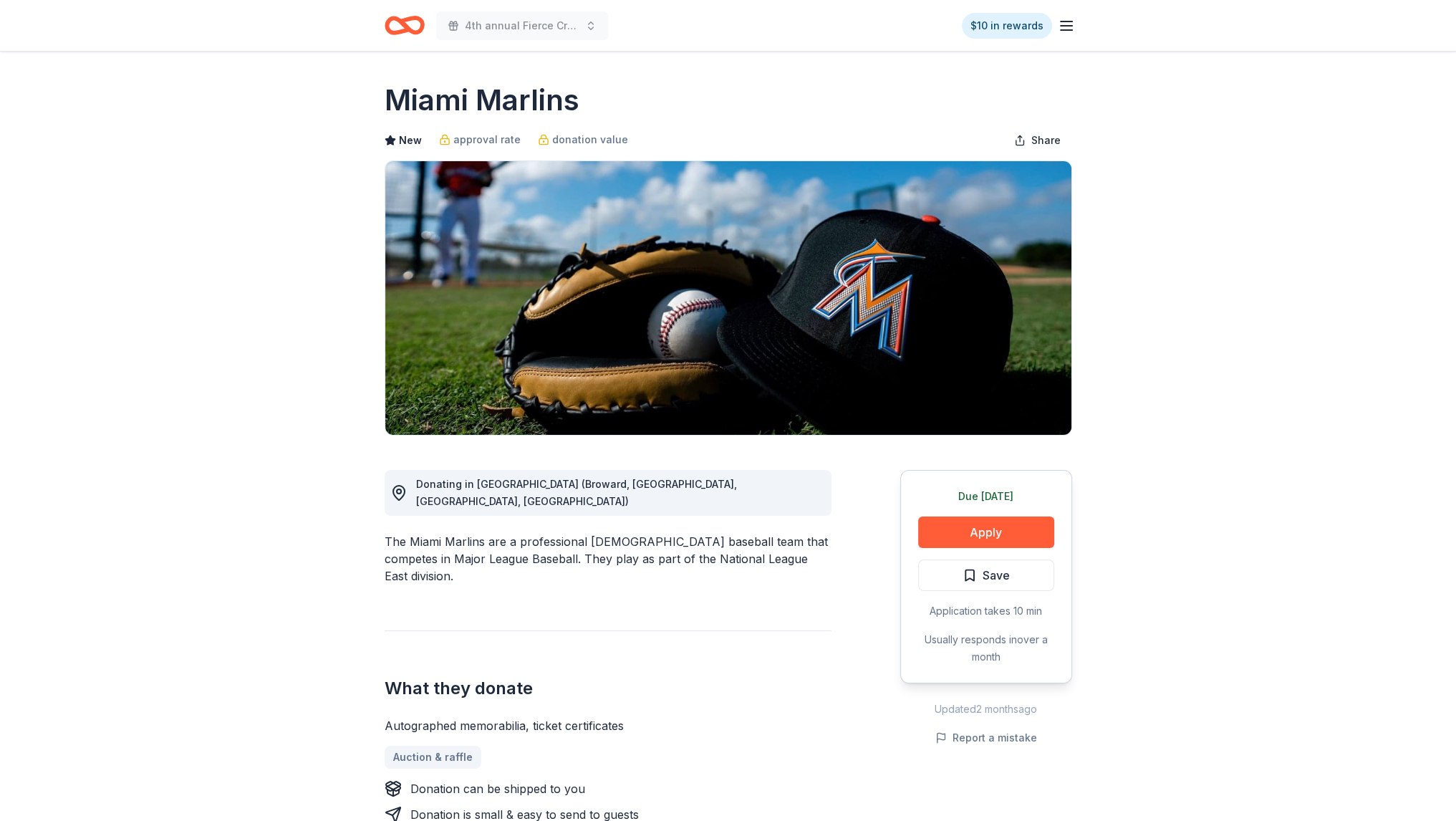
click at [1019, 598] on div "Due tomorrow Apply Save Application takes 10 min Usually responds in over a mon…" at bounding box center [986, 576] width 172 height 213
click at [1009, 585] on button "Save" at bounding box center [986, 575] width 136 height 31
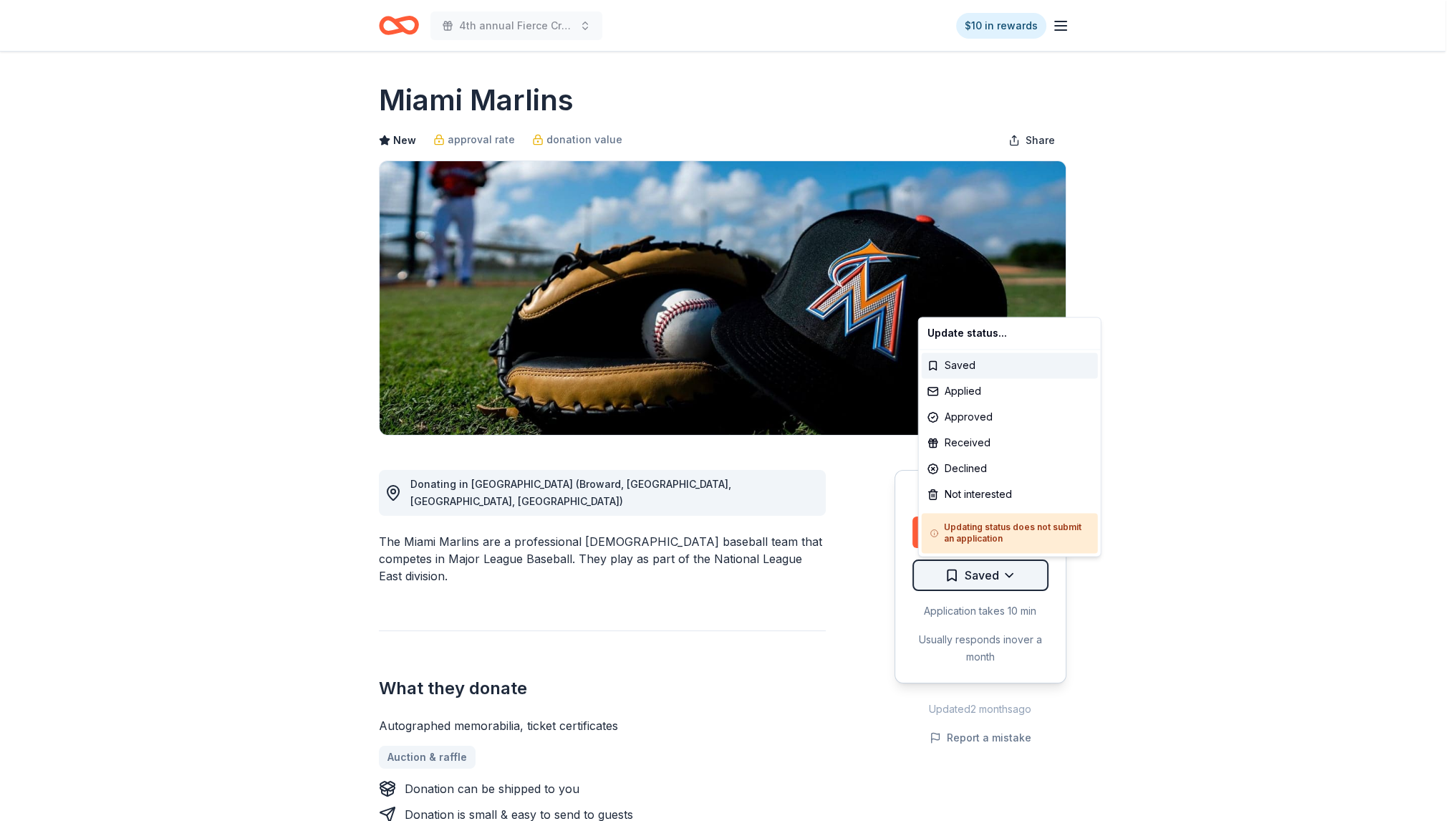
click at [991, 584] on html "4th annual Fierce Creatives $10 in rewards Due tomorrow Share Miami Marlins New…" at bounding box center [728, 410] width 1456 height 821
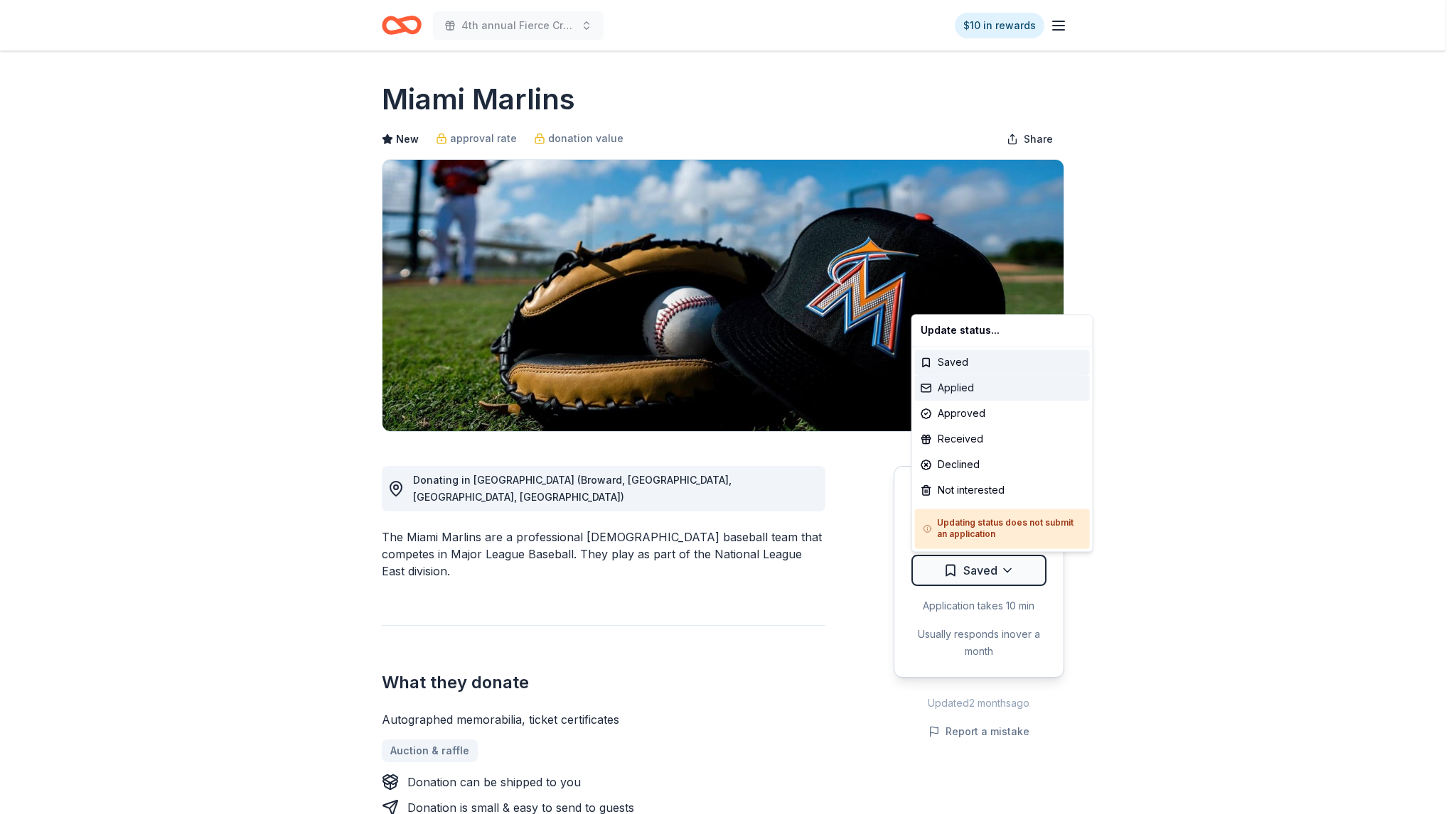
click at [966, 393] on div "Applied" at bounding box center [1003, 387] width 175 height 26
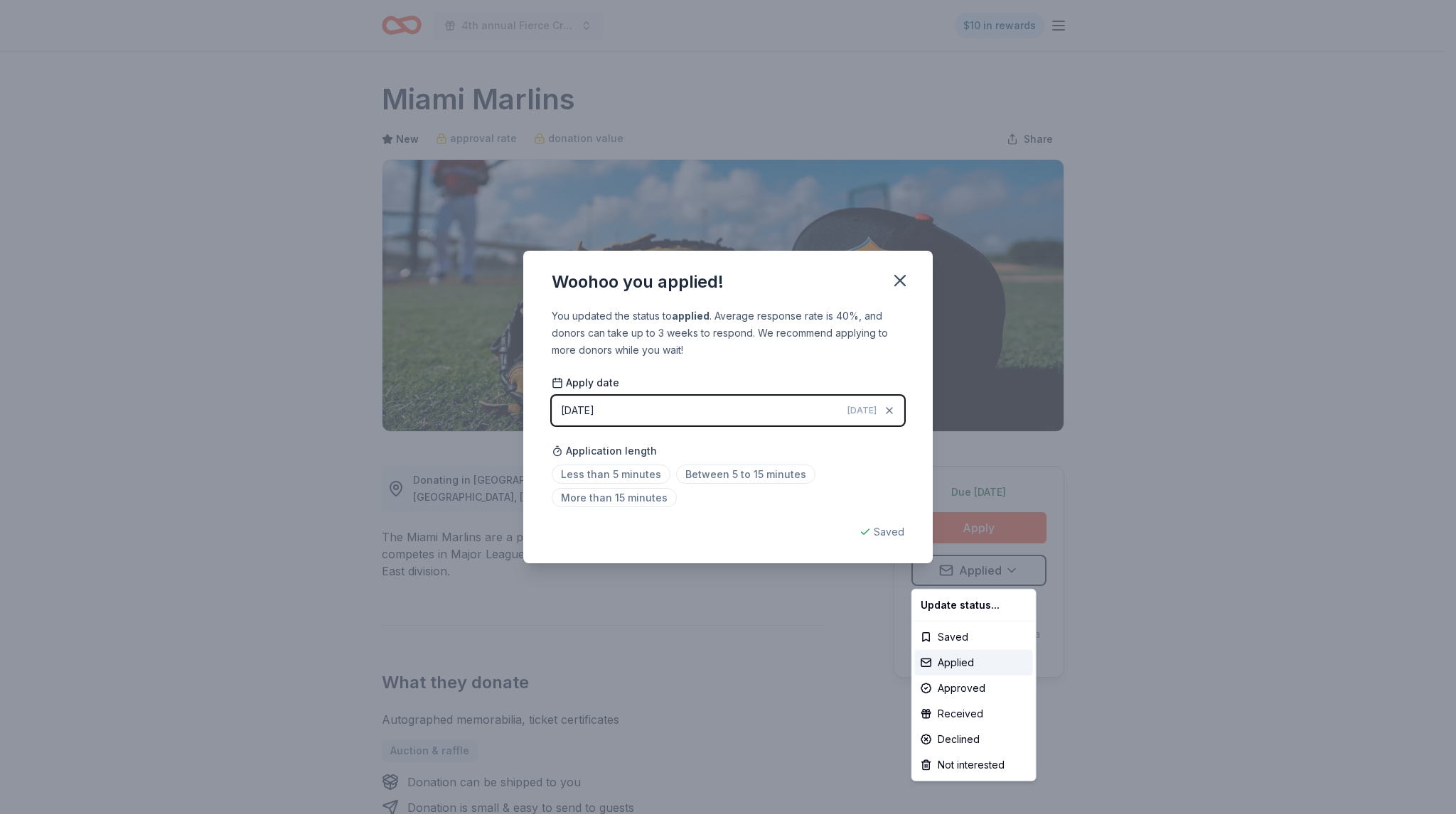
click at [893, 272] on html "4th annual Fierce Creatives $10 in rewards Due tomorrow Share Miami Marlins New…" at bounding box center [728, 407] width 1456 height 814
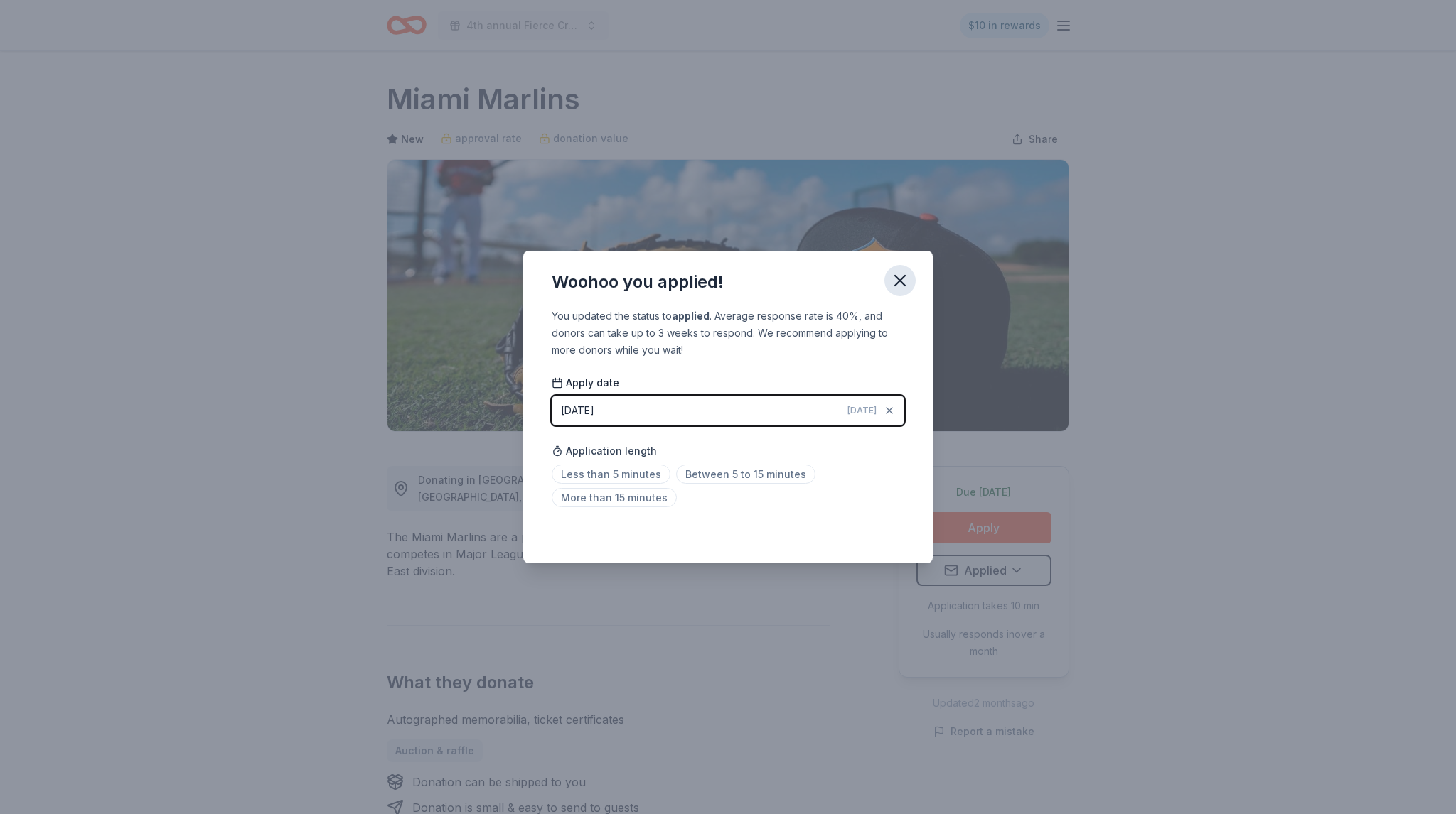
click at [910, 274] on button "button" at bounding box center [900, 280] width 31 height 31
